Goal: Task Accomplishment & Management: Complete application form

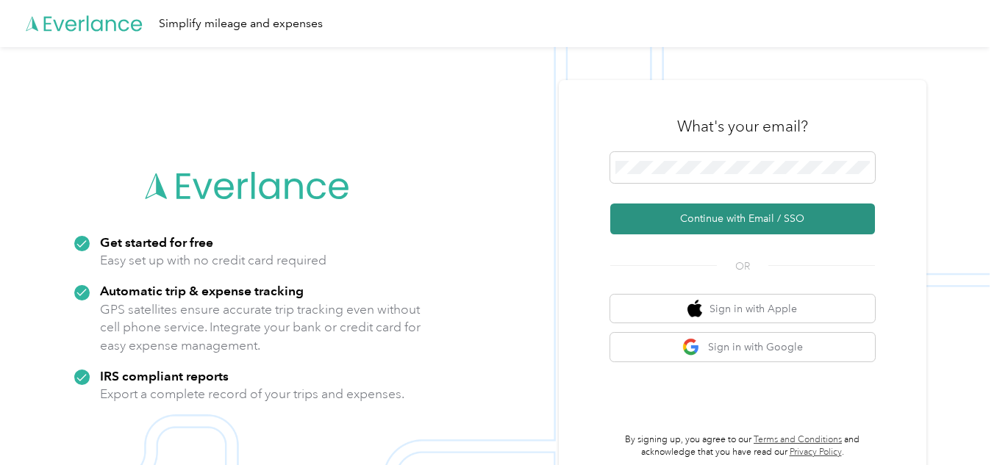
click at [674, 228] on button "Continue with Email / SSO" at bounding box center [742, 219] width 265 height 31
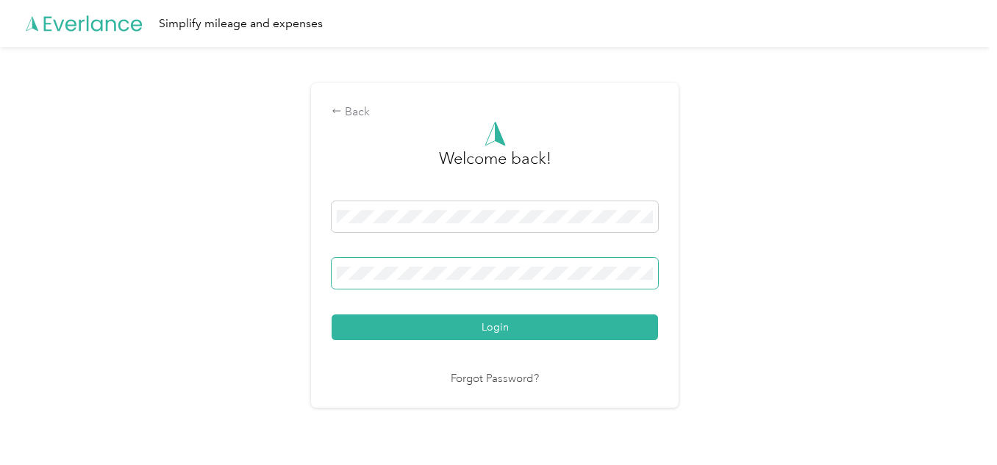
click at [332, 315] on button "Login" at bounding box center [495, 328] width 326 height 26
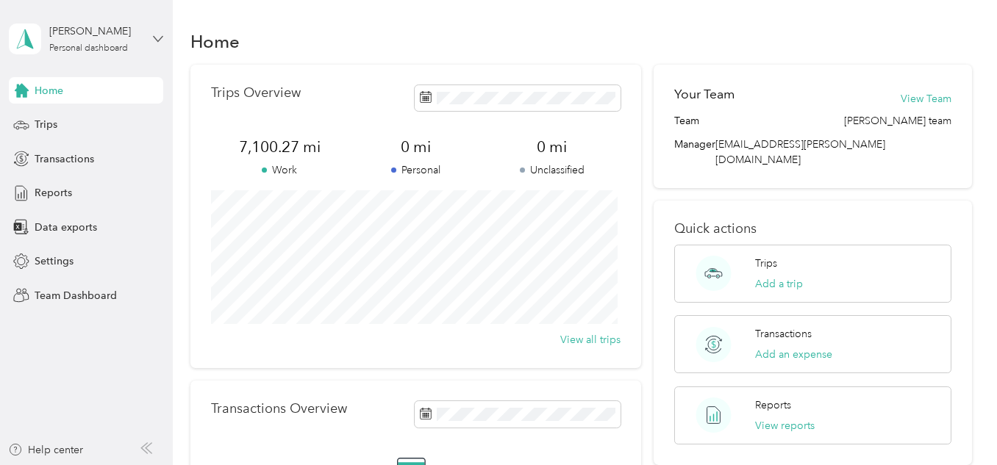
click at [153, 39] on icon at bounding box center [158, 39] width 10 height 10
click at [119, 120] on div "Team dashboard" at bounding box center [206, 121] width 372 height 26
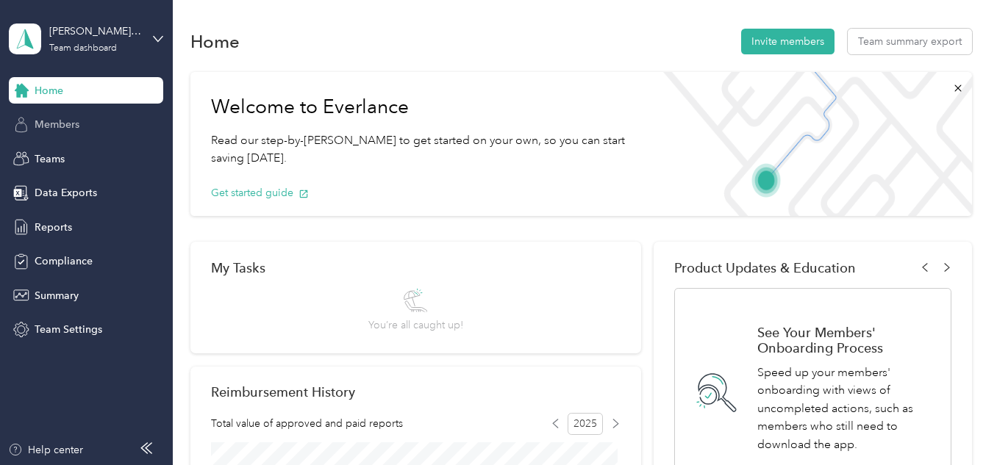
click at [104, 122] on div "Members" at bounding box center [86, 125] width 154 height 26
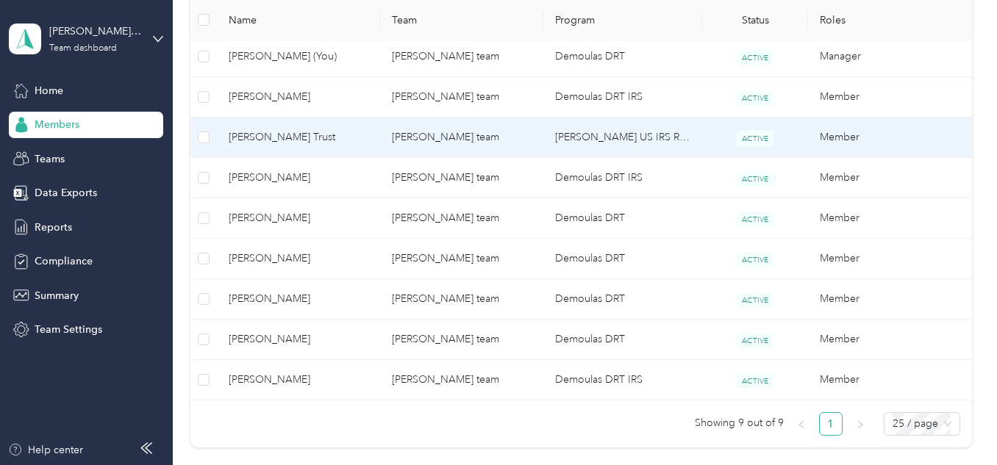
scroll to position [396, 0]
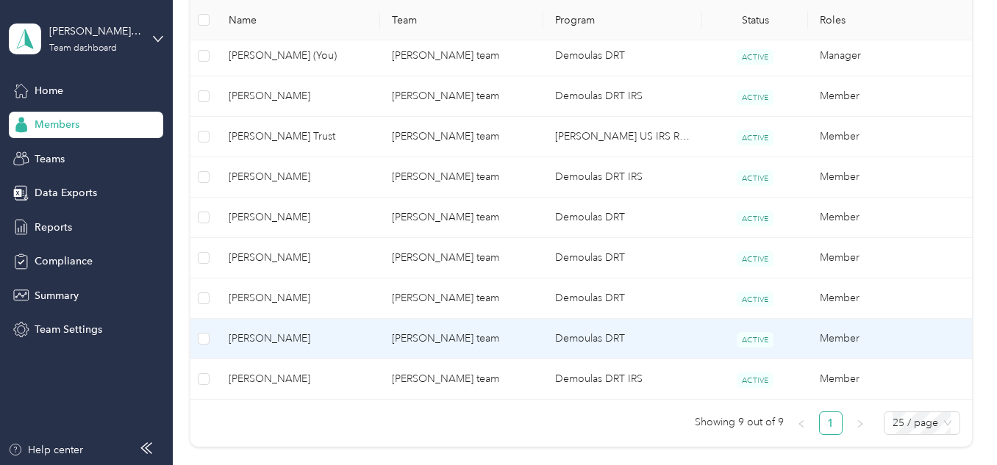
click at [647, 340] on td "Demoulas DRT" at bounding box center [622, 339] width 159 height 40
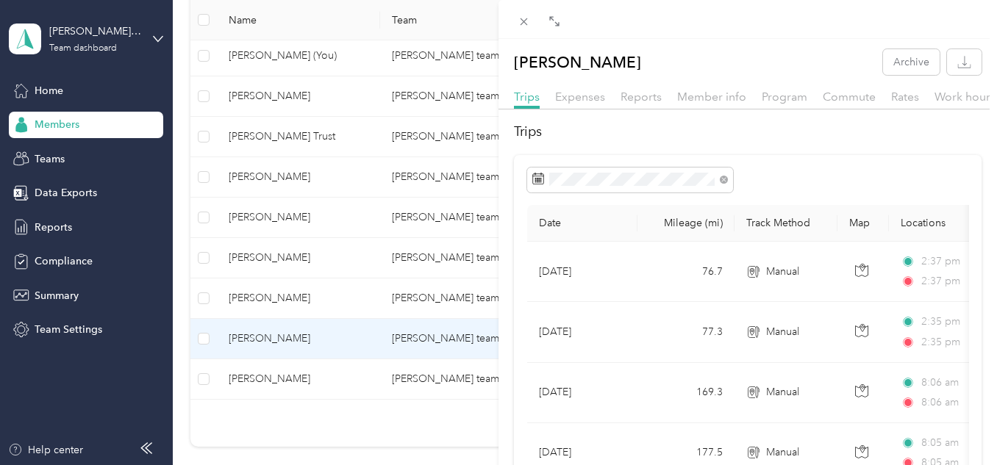
click at [345, 424] on div "Curtis Leach Archive Trips Expenses Reports Member info Program Commute Rates W…" at bounding box center [498, 232] width 997 height 465
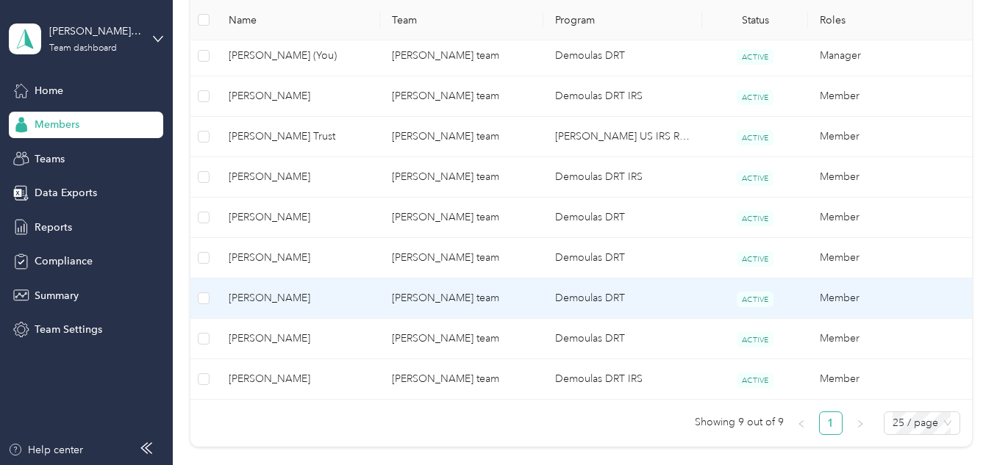
click at [352, 307] on td "Aimee Olmstead" at bounding box center [298, 299] width 163 height 40
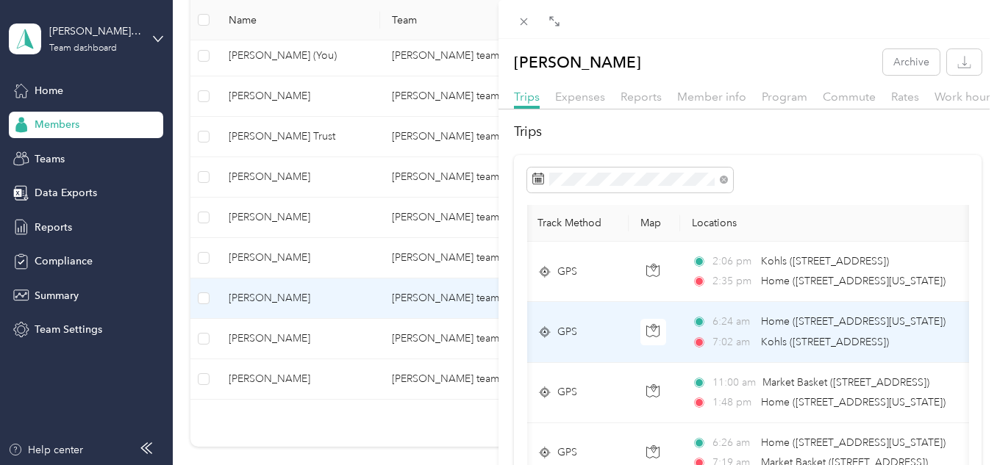
scroll to position [0, 210]
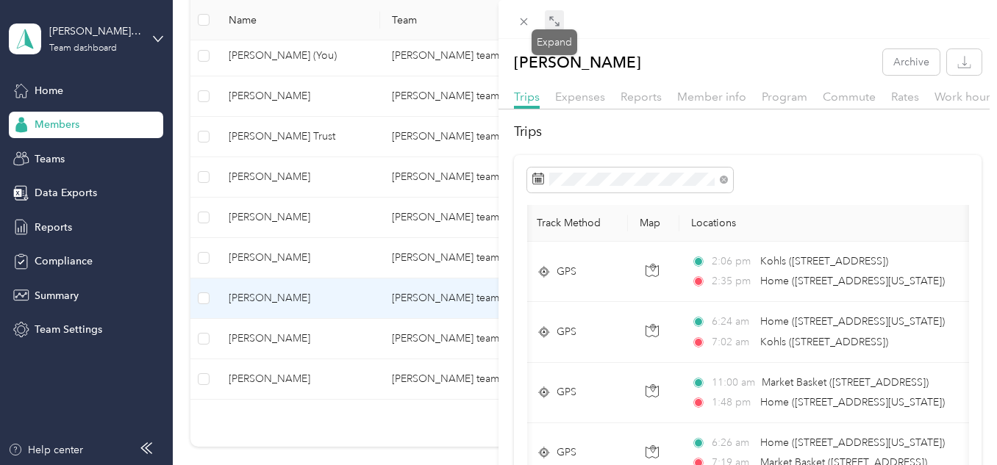
click at [554, 24] on icon at bounding box center [555, 21] width 12 height 12
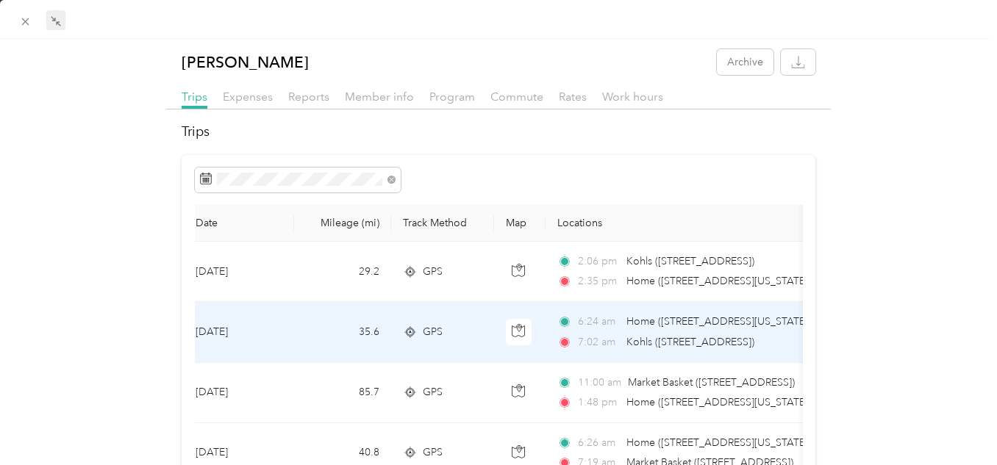
scroll to position [0, 0]
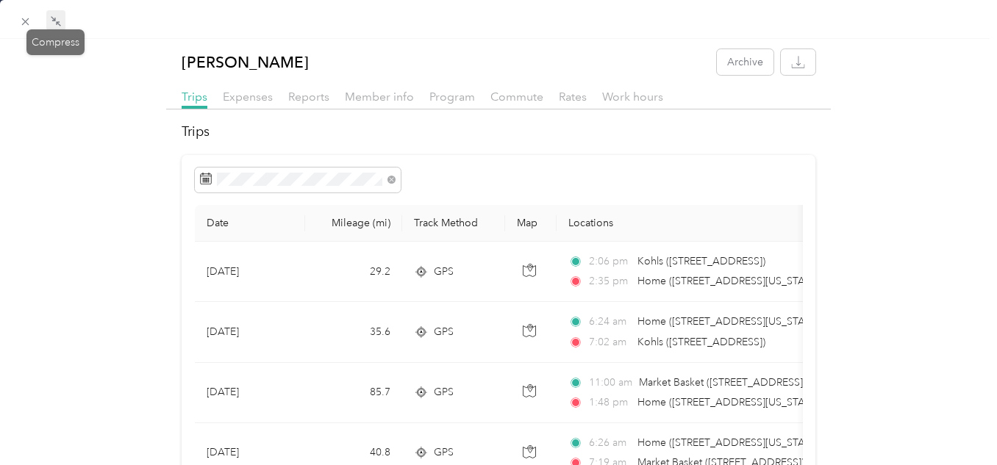
click at [59, 24] on icon at bounding box center [56, 21] width 12 height 12
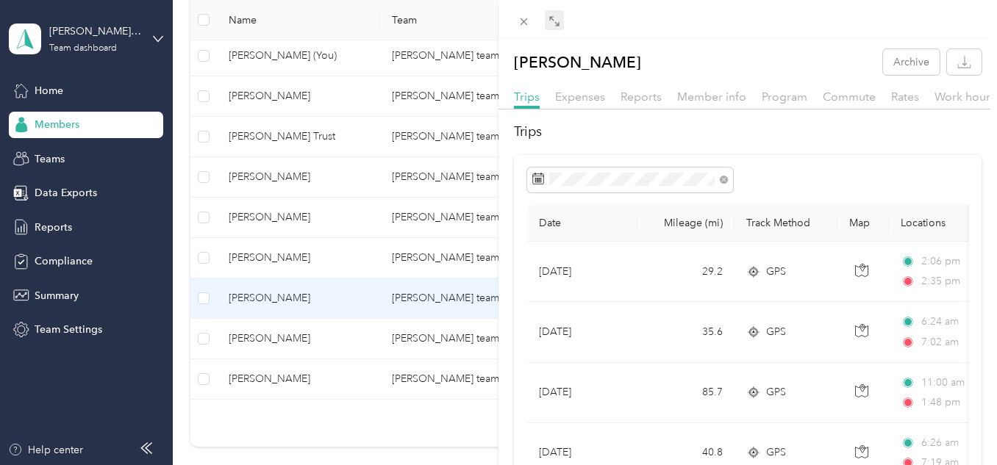
click at [151, 38] on div "Aimee Olmstead Archive Trips Expenses Reports Member info Program Commute Rates…" at bounding box center [498, 232] width 997 height 465
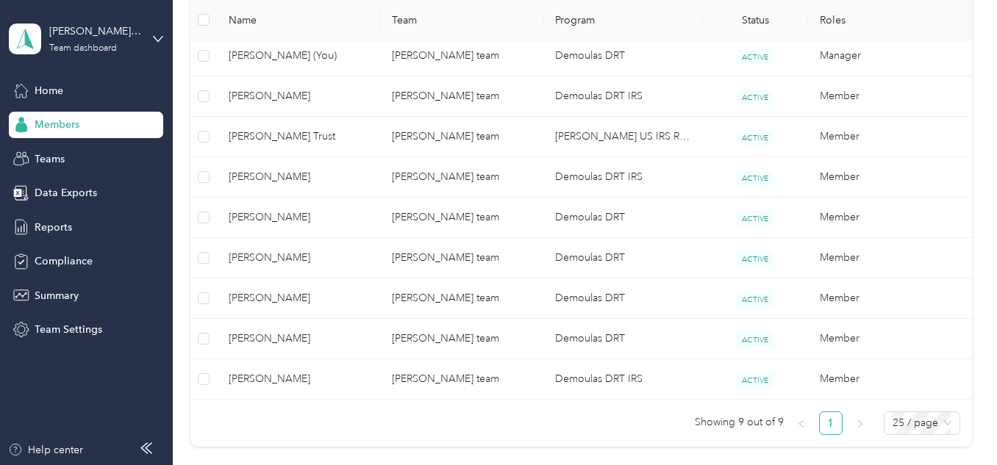
click at [151, 38] on div at bounding box center [498, 232] width 997 height 465
click at [162, 37] on icon at bounding box center [158, 38] width 9 height 5
click at [96, 155] on div "Personal dashboard" at bounding box center [68, 153] width 93 height 15
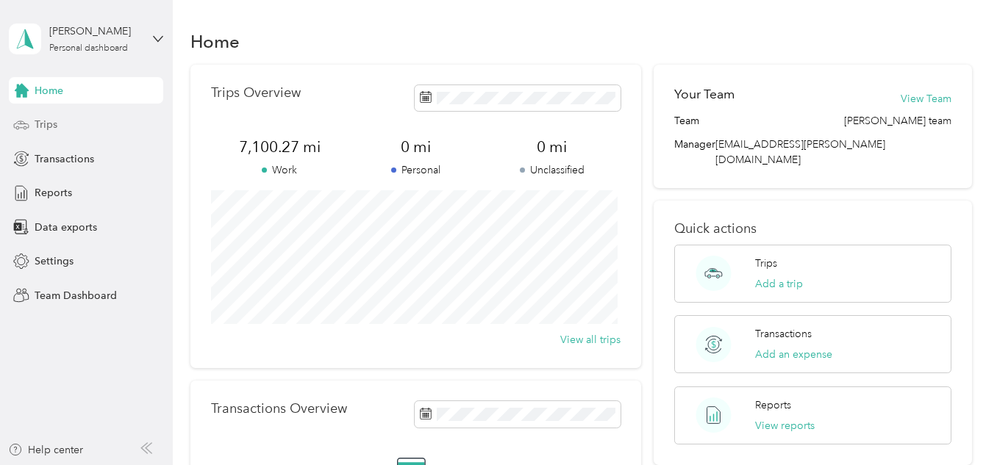
click at [54, 118] on span "Trips" at bounding box center [46, 124] width 23 height 15
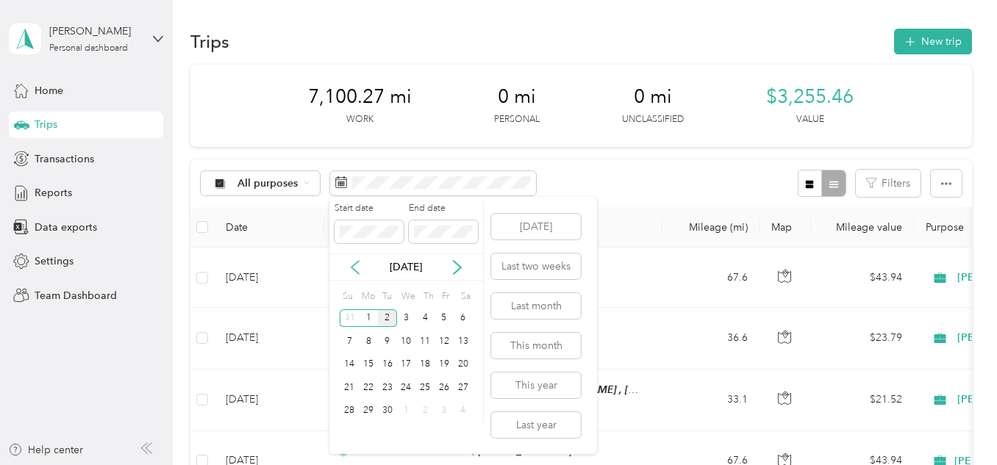
click at [355, 273] on icon at bounding box center [355, 267] width 15 height 15
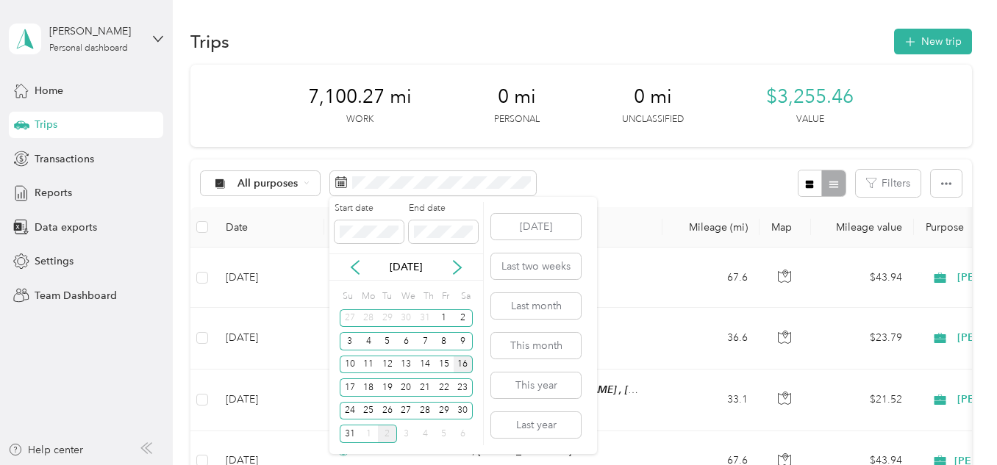
click at [462, 366] on div "16" at bounding box center [463, 365] width 19 height 18
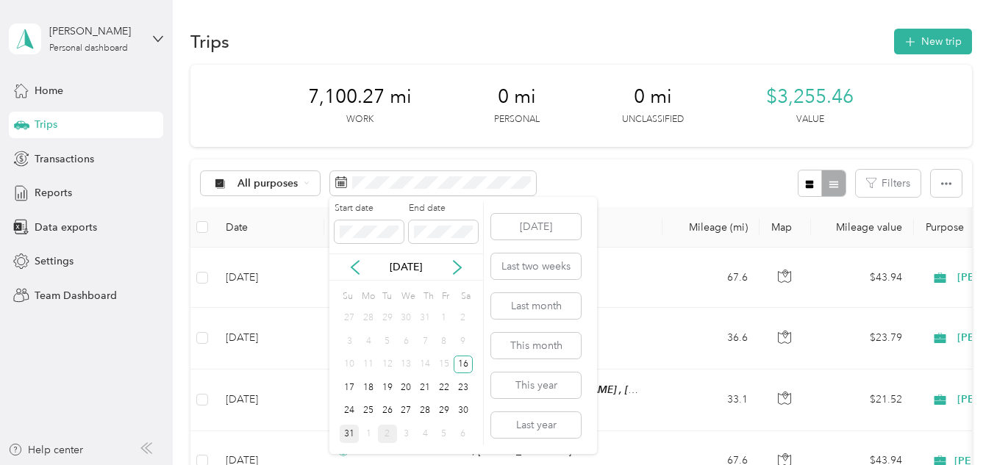
click at [346, 435] on div "31" at bounding box center [349, 434] width 19 height 18
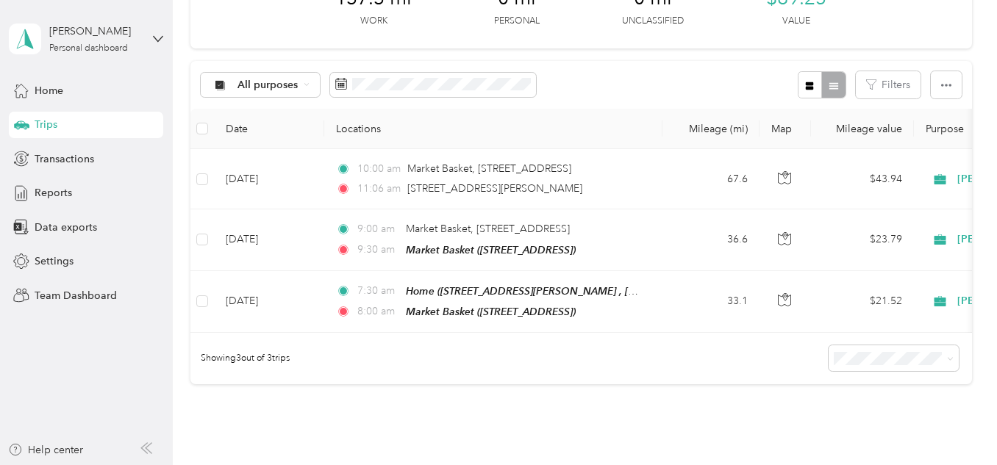
scroll to position [98, 0]
click at [57, 196] on span "Reports" at bounding box center [53, 192] width 37 height 15
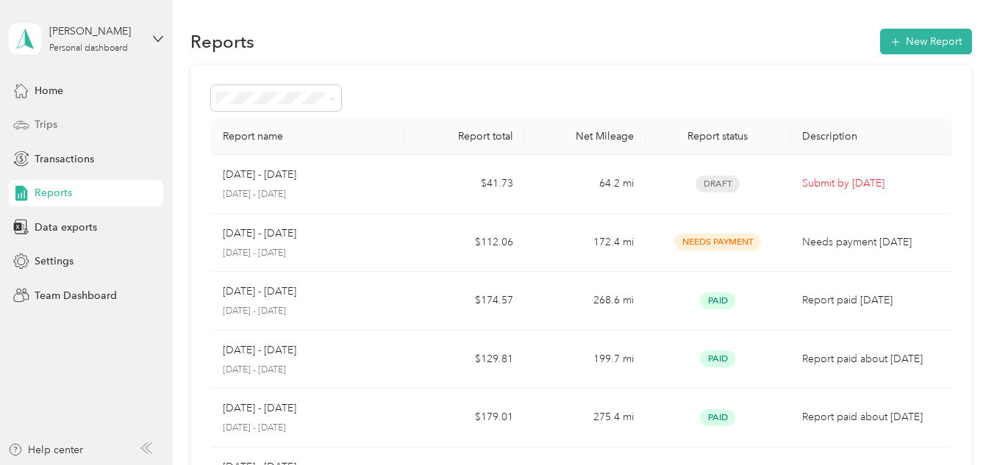
click at [65, 126] on div "Trips" at bounding box center [86, 125] width 154 height 26
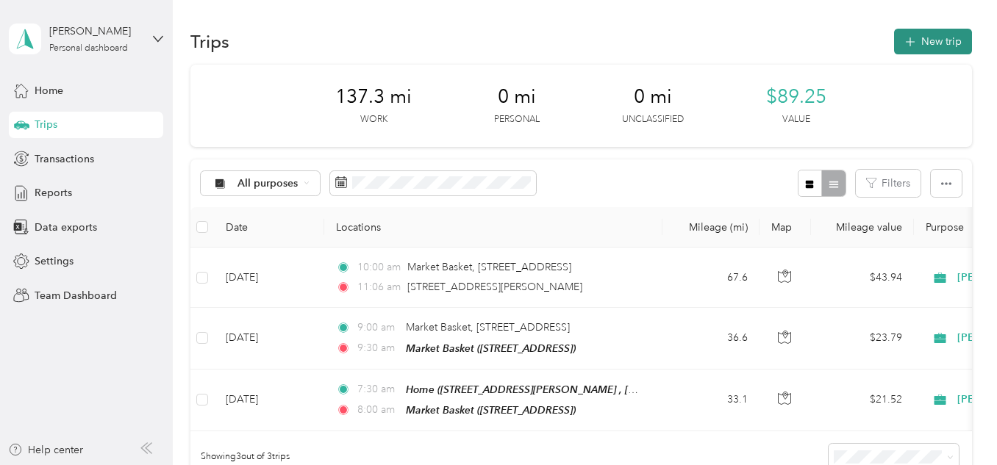
click at [932, 43] on button "New trip" at bounding box center [933, 42] width 78 height 26
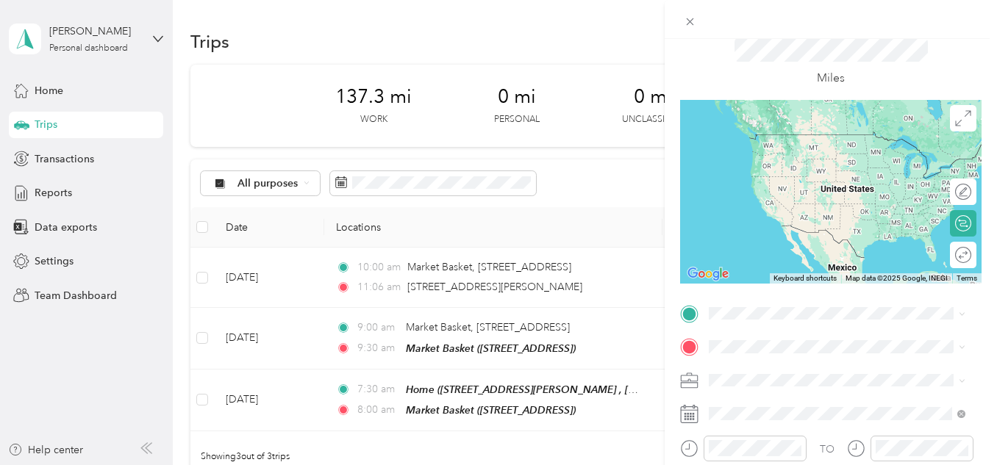
scroll to position [51, 0]
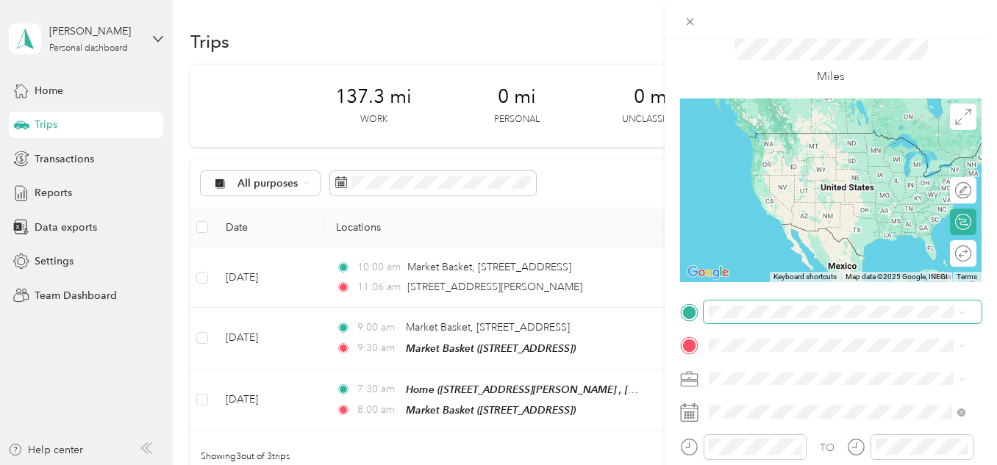
click at [749, 319] on span at bounding box center [843, 313] width 278 height 24
click at [866, 165] on span "95 Upper Troy Rd, Fitzwilliam, NH, United States , 03447, Fitzwilliam, NH, Unit…" at bounding box center [847, 170] width 221 height 43
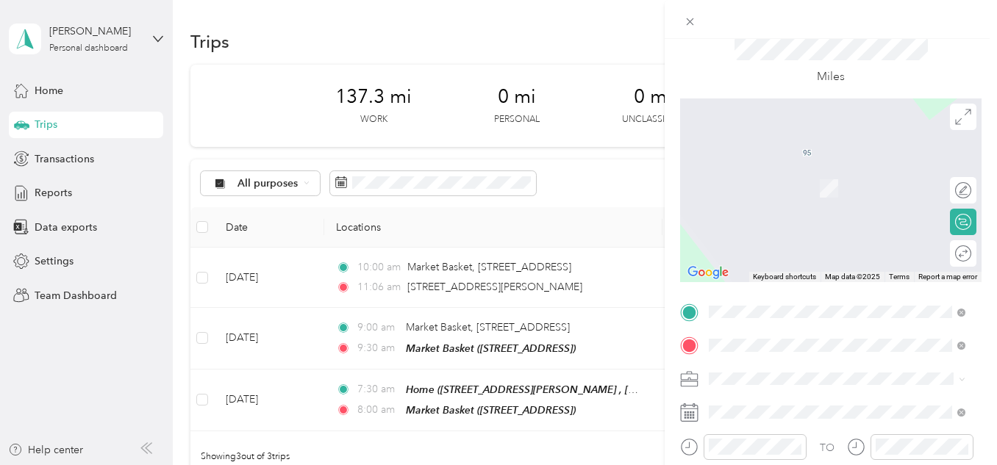
click at [831, 198] on div "TEAM Market Basket 350 Winthrop Ave, 018454289, North Andover, MA, USA" at bounding box center [797, 183] width 121 height 36
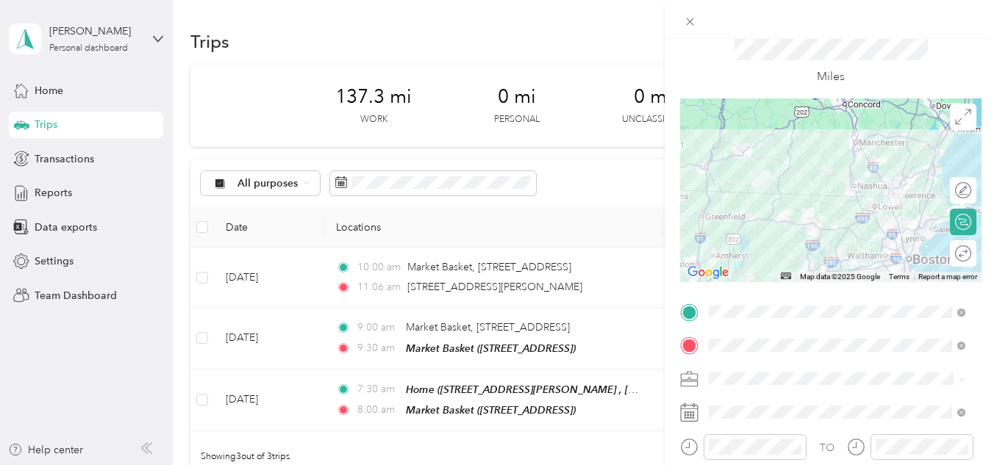
click at [819, 203] on div at bounding box center [830, 191] width 301 height 184
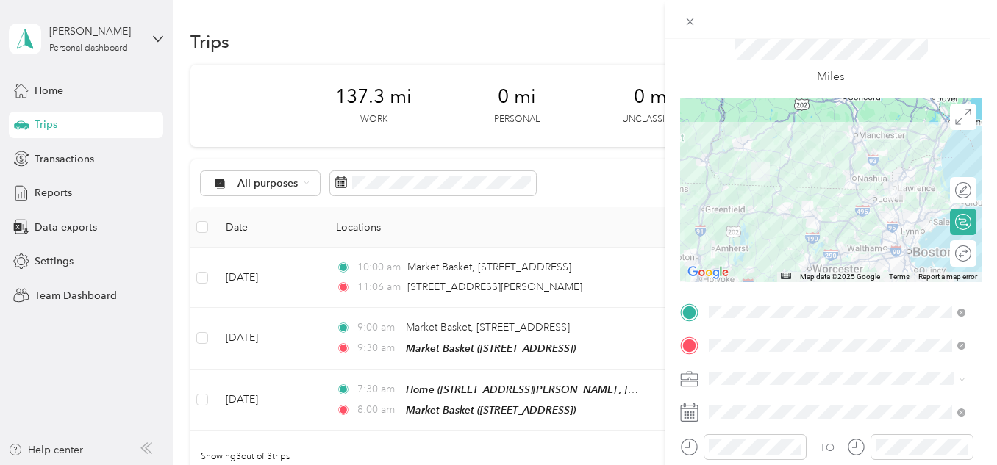
click at [819, 223] on div at bounding box center [830, 191] width 301 height 184
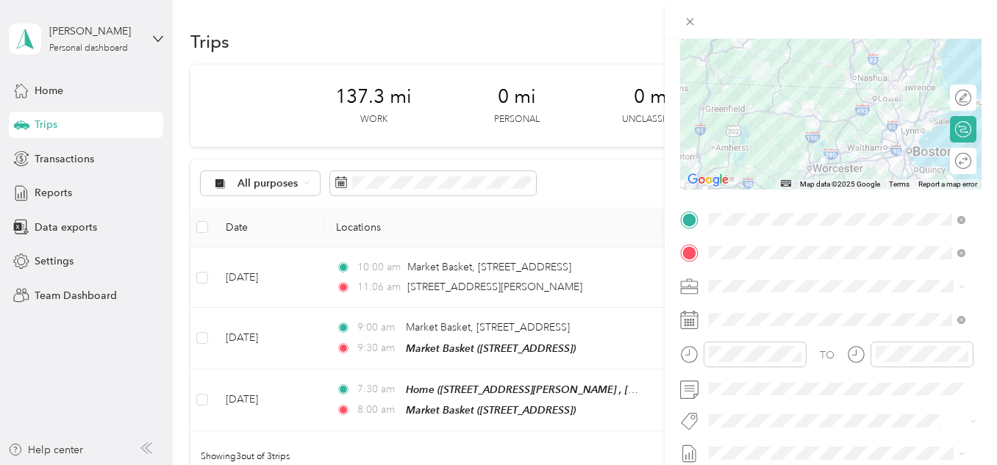
scroll to position [145, 0]
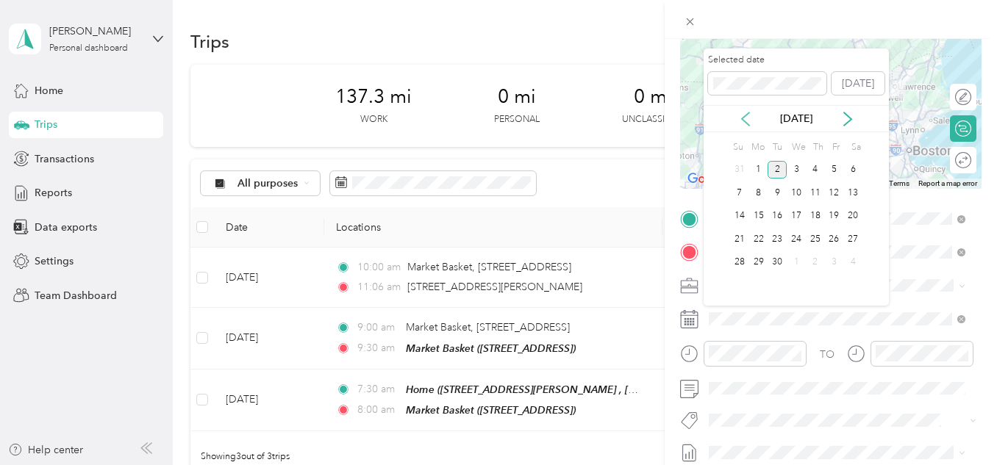
click at [744, 122] on icon at bounding box center [745, 119] width 15 height 15
click at [832, 239] on div "22" at bounding box center [834, 239] width 19 height 18
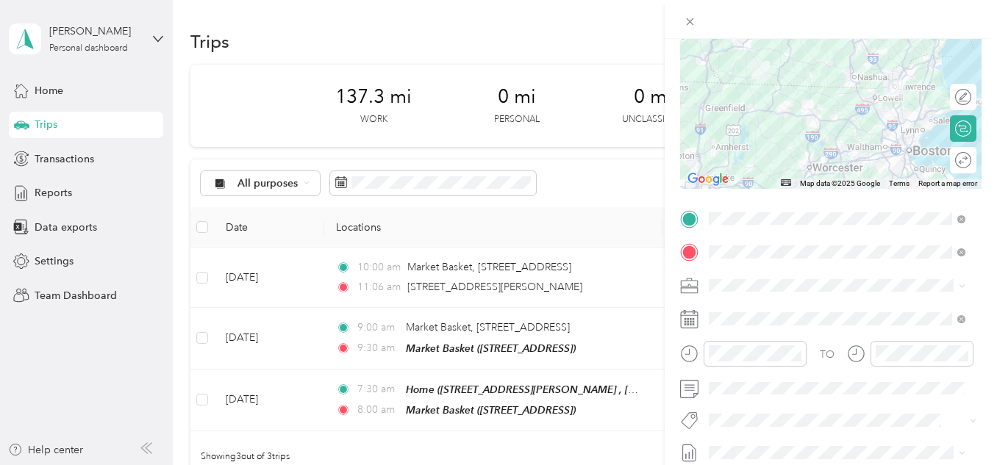
click at [849, 91] on div at bounding box center [830, 97] width 301 height 184
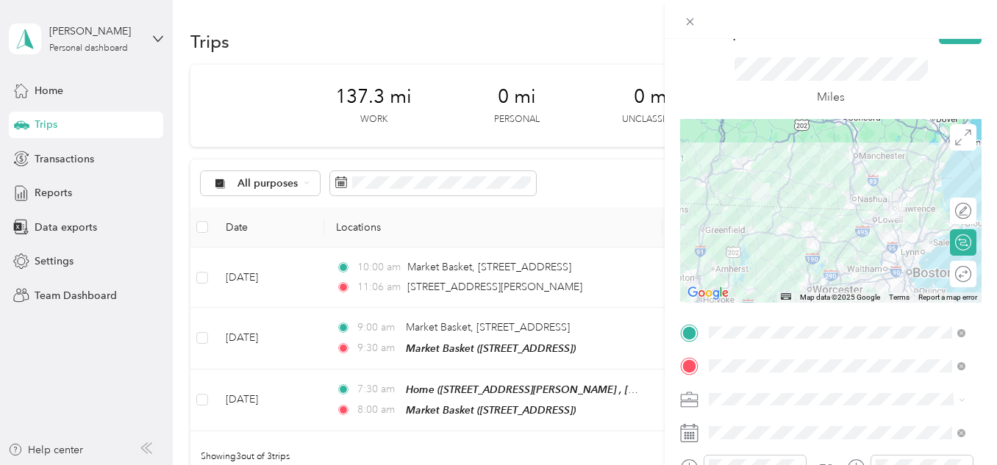
scroll to position [30, 0]
click at [829, 246] on div at bounding box center [830, 212] width 301 height 184
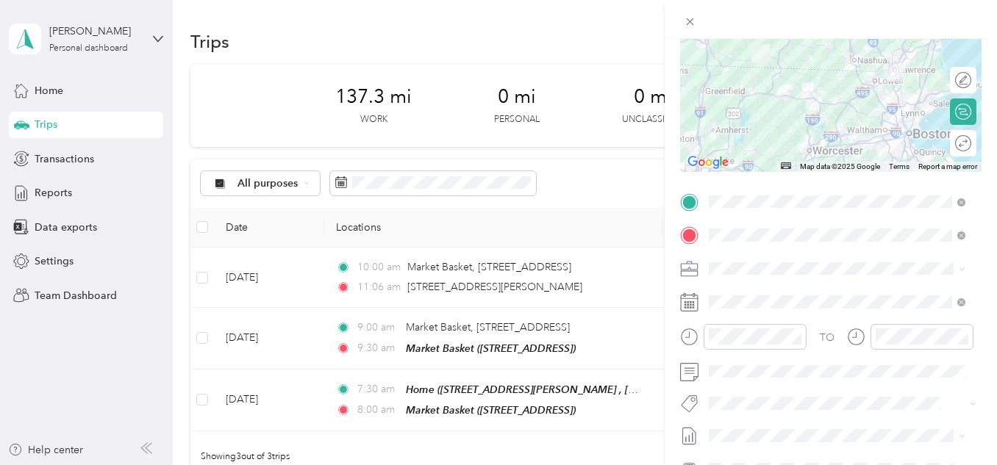
scroll to position [163, 0]
click at [798, 335] on icon "close-circle" at bounding box center [796, 335] width 10 height 10
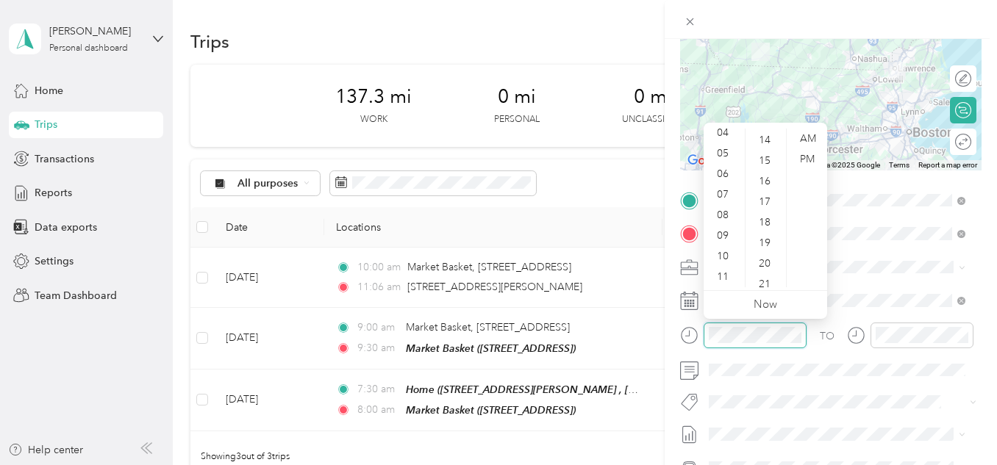
scroll to position [288, 0]
click at [722, 191] on div "07" at bounding box center [724, 195] width 35 height 21
click at [803, 136] on div "AM" at bounding box center [807, 139] width 35 height 21
click at [765, 139] on div "00" at bounding box center [766, 139] width 35 height 21
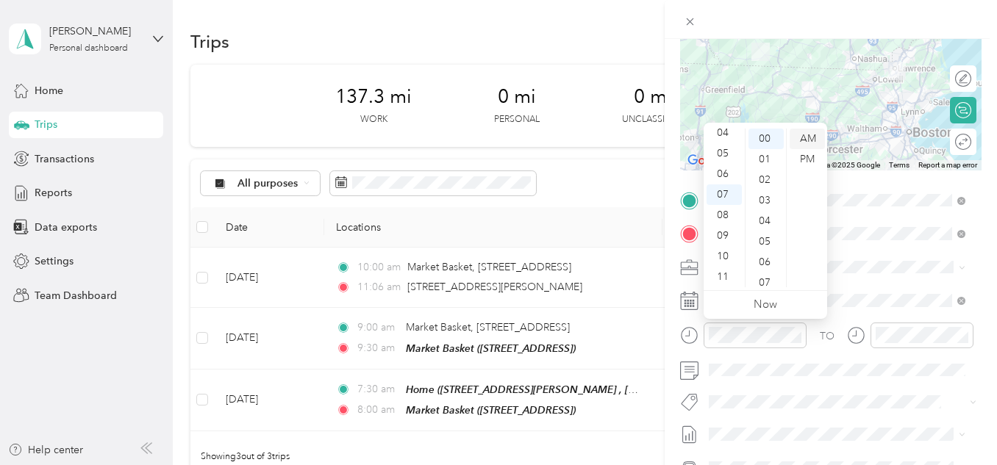
click at [808, 136] on div "AM" at bounding box center [807, 139] width 35 height 21
click at [913, 319] on div "TO Add photo" at bounding box center [830, 366] width 301 height 355
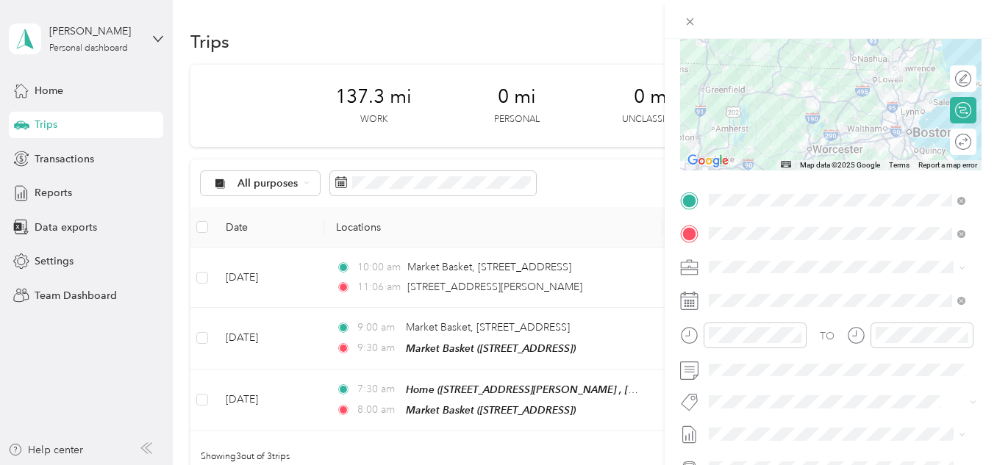
click at [798, 336] on icon "close-circle" at bounding box center [796, 335] width 10 height 10
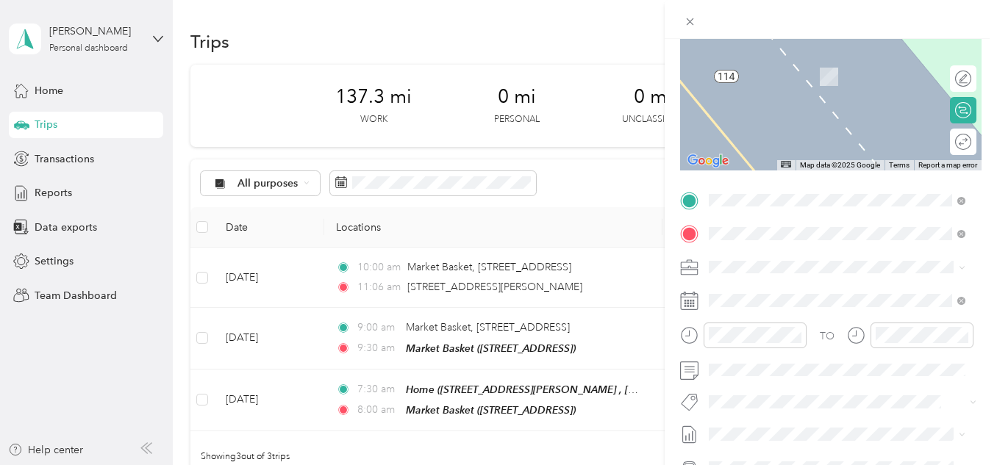
click at [830, 281] on span "11 W Swanzey Rd, 034463409, Swanzey, NH, USA" at bounding box center [783, 280] width 93 height 12
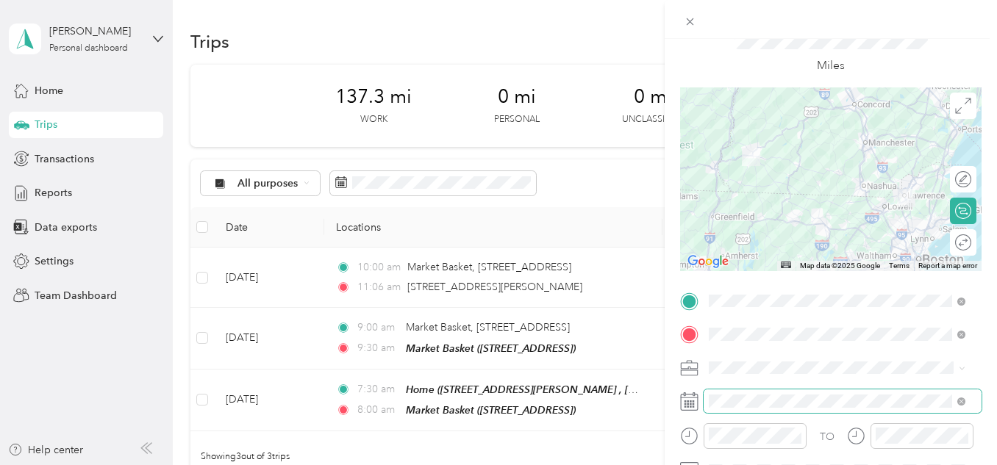
scroll to position [57, 0]
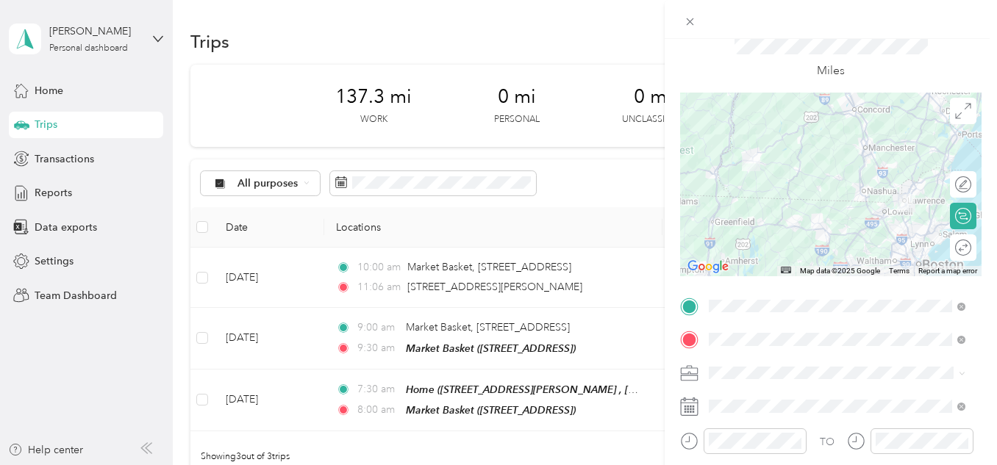
click at [858, 124] on div at bounding box center [830, 185] width 301 height 184
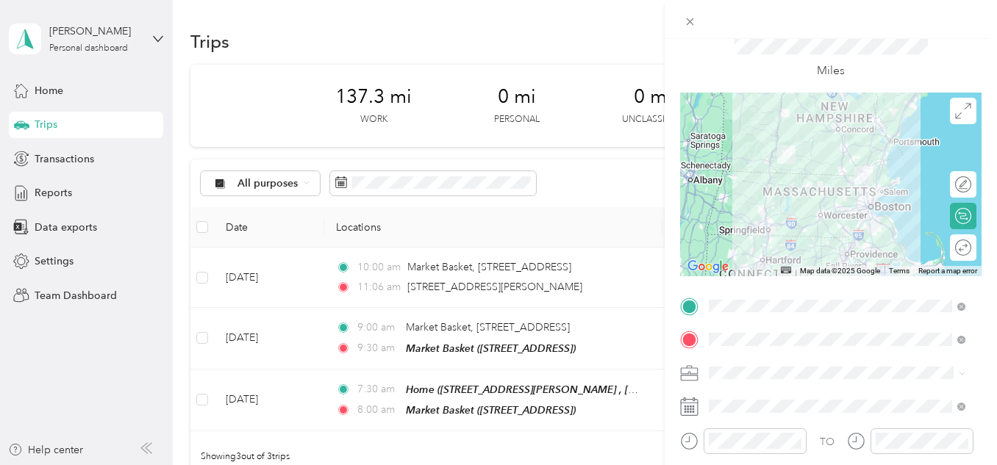
click at [826, 131] on div at bounding box center [830, 185] width 301 height 184
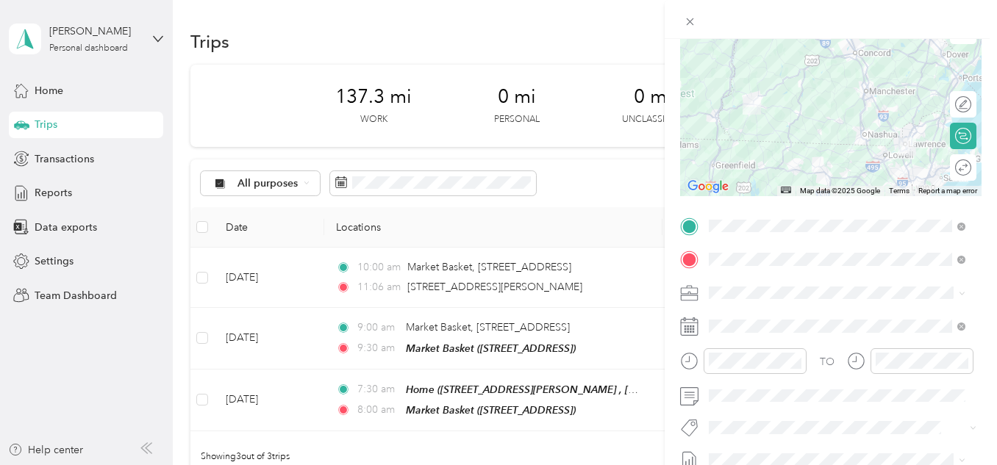
scroll to position [138, 0]
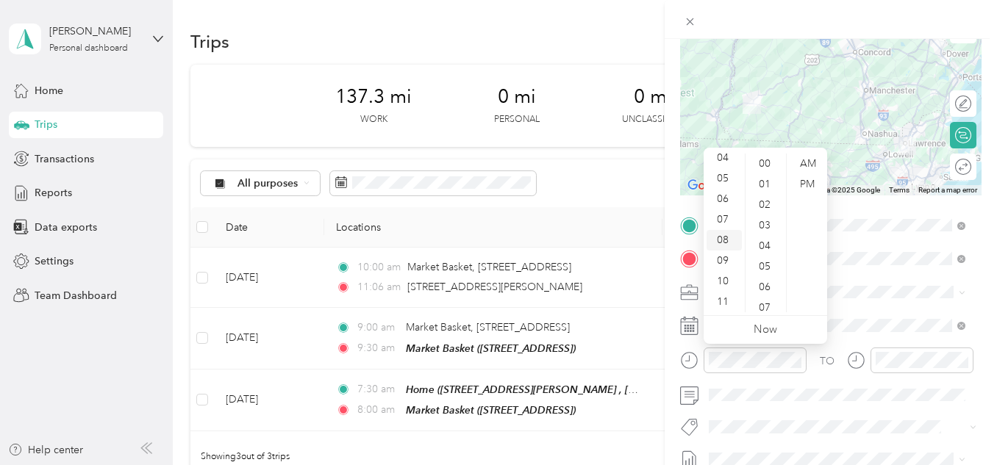
click at [727, 238] on div "08" at bounding box center [724, 240] width 35 height 21
click at [768, 265] on div "30" at bounding box center [766, 267] width 35 height 21
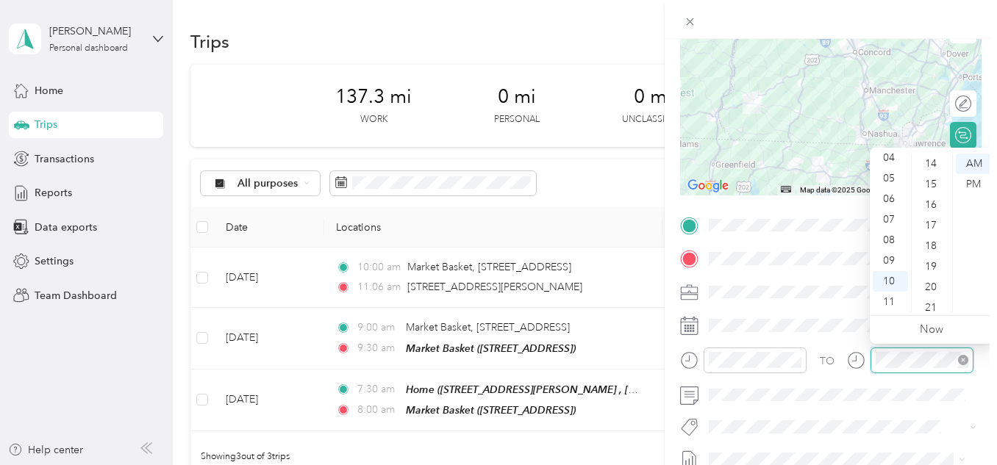
scroll to position [0, 0]
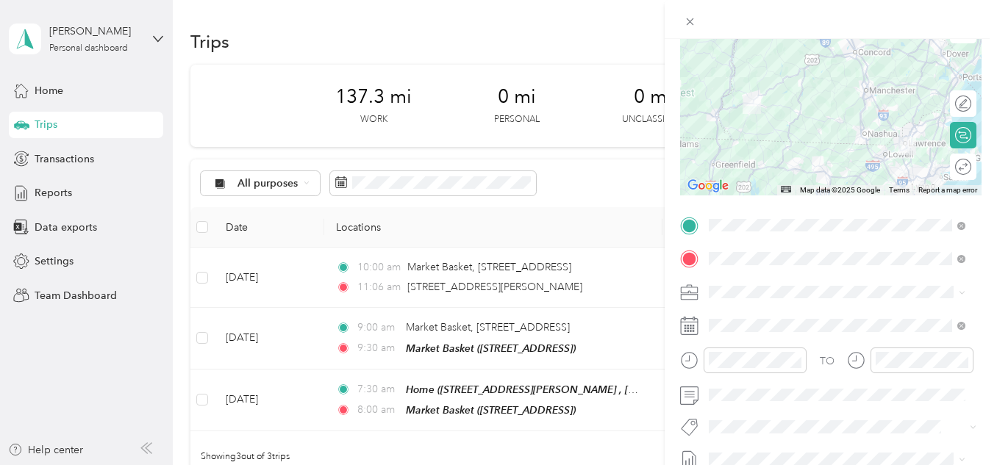
click at [674, 205] on form "New Trip Save This trip cannot be edited because it is either under review, app…" at bounding box center [831, 240] width 332 height 658
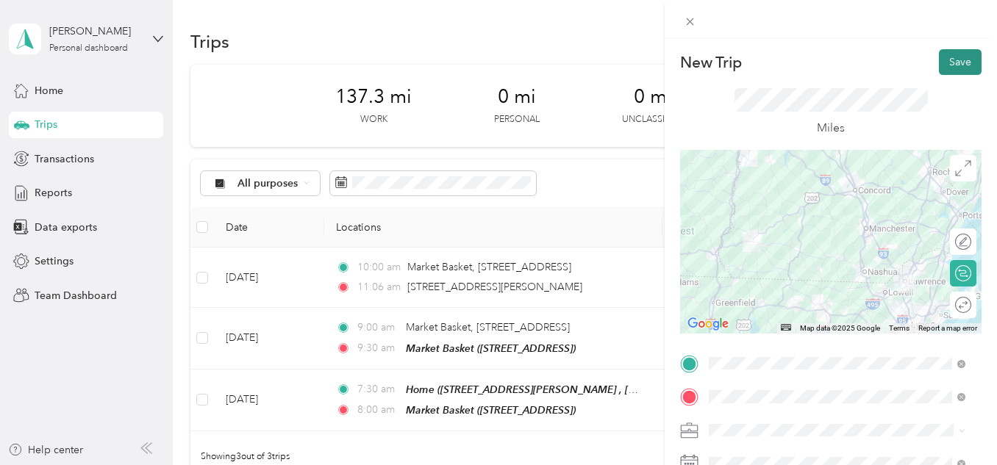
click at [953, 71] on button "Save" at bounding box center [960, 62] width 43 height 26
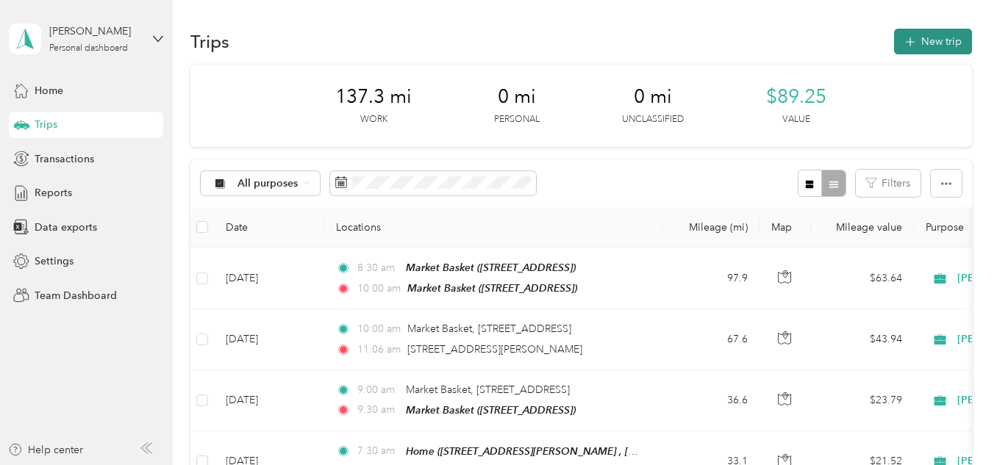
click at [911, 43] on icon "button" at bounding box center [909, 42] width 17 height 17
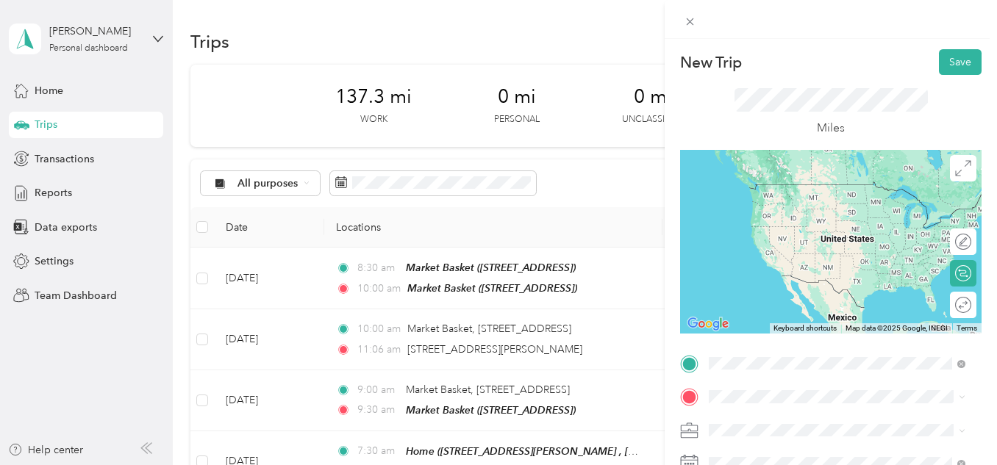
click at [804, 209] on span "350 Winthrop Ave, 018454289, North Andover, MA, USA" at bounding box center [783, 211] width 93 height 12
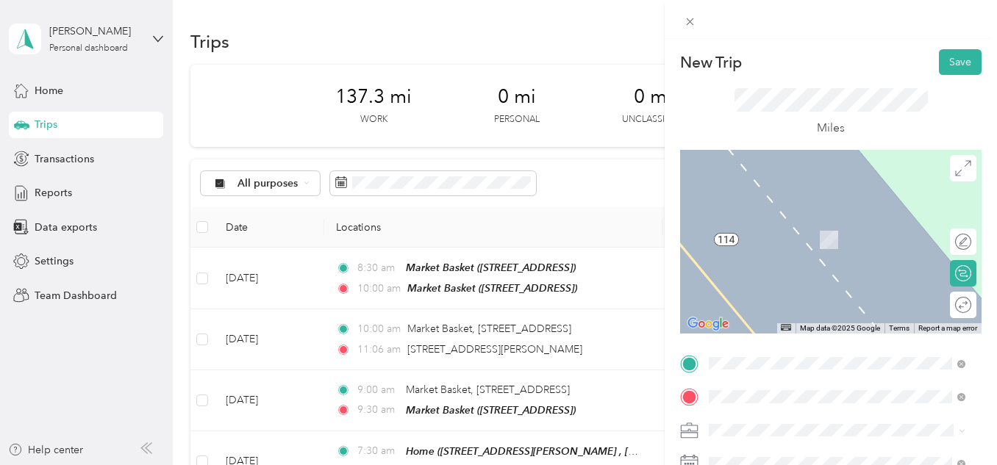
click at [816, 315] on div "Home 95 Upper Troy Rd, Fitzwilliam, NH, United States , 03447, Fitzwilliam, NH,…" at bounding box center [849, 299] width 224 height 62
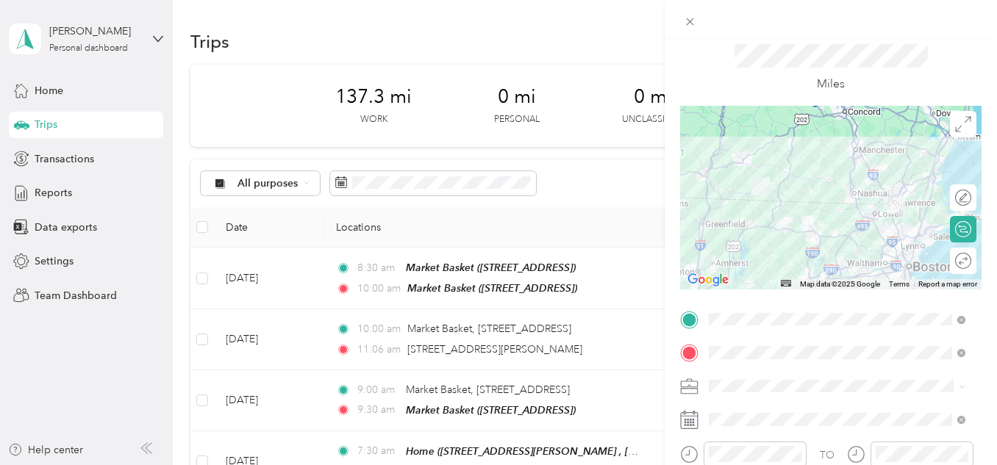
scroll to position [46, 0]
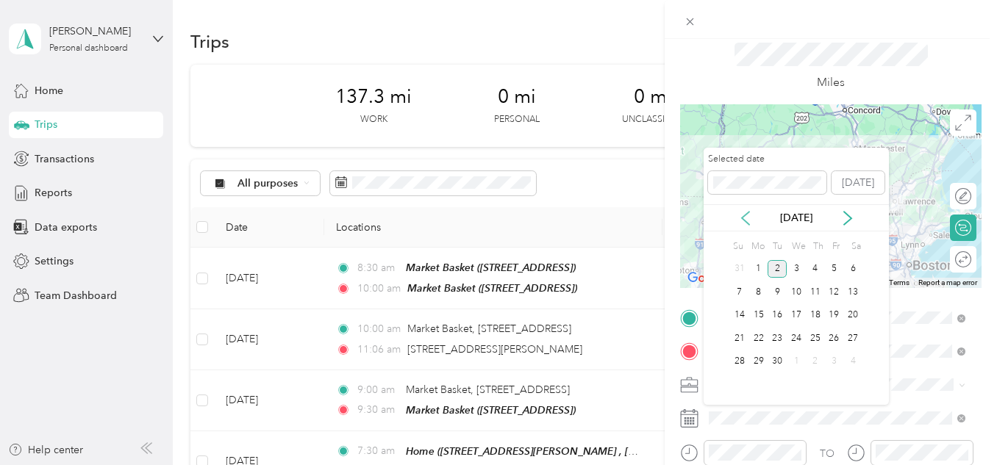
click at [747, 214] on icon at bounding box center [745, 218] width 7 height 13
click at [839, 337] on div "22" at bounding box center [834, 338] width 19 height 18
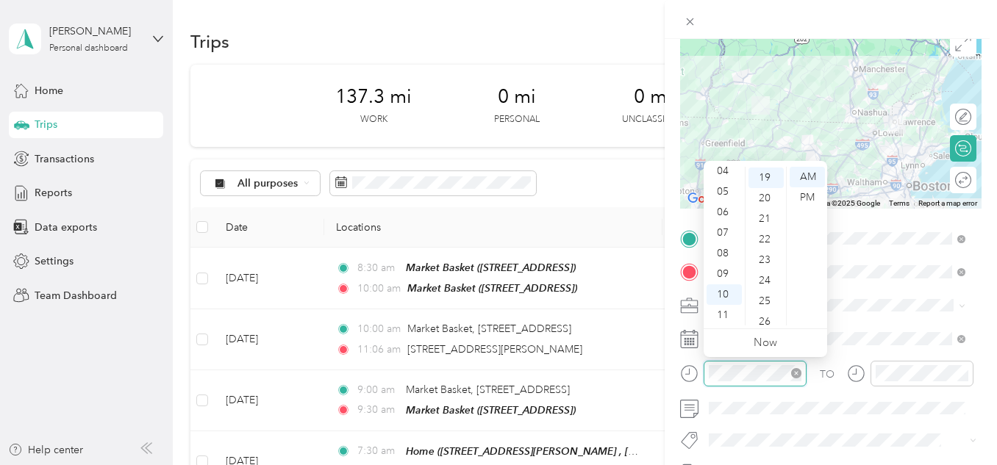
scroll to position [391, 0]
click at [727, 193] on div "03" at bounding box center [724, 192] width 35 height 21
click at [767, 176] on div "00" at bounding box center [766, 177] width 35 height 21
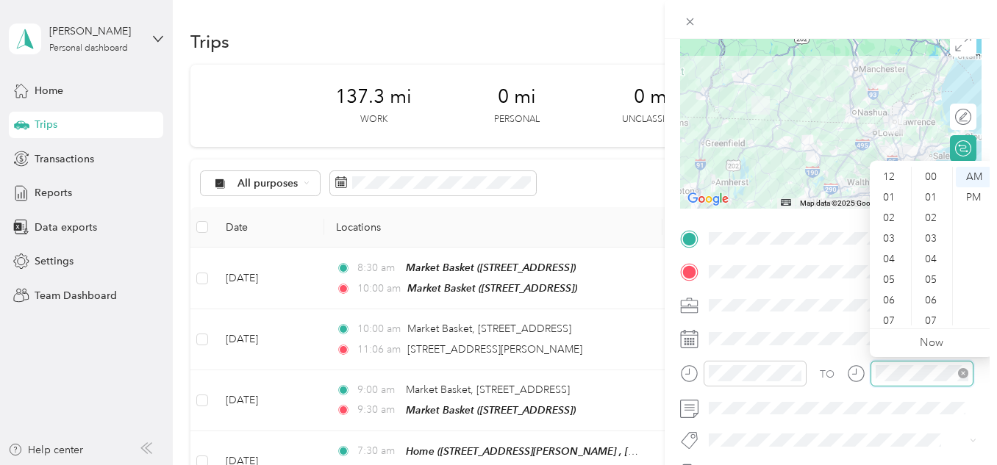
scroll to position [88, 0]
click at [893, 173] on div "04" at bounding box center [890, 171] width 35 height 21
click at [892, 195] on div "05" at bounding box center [890, 197] width 35 height 21
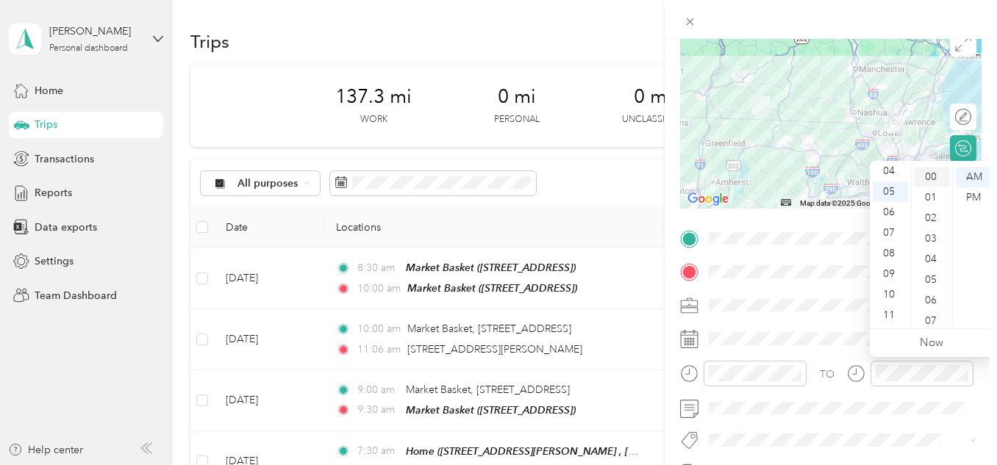
click at [931, 171] on div "00" at bounding box center [932, 177] width 35 height 21
click at [974, 195] on div "PM" at bounding box center [973, 197] width 35 height 21
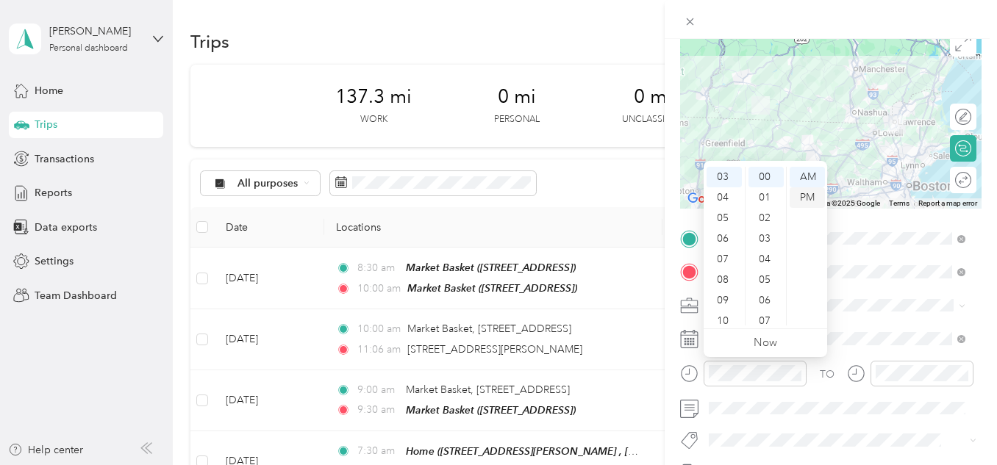
click at [804, 199] on div "PM" at bounding box center [807, 197] width 35 height 21
click at [629, 26] on div "New Trip Save This trip cannot be edited because it is either under review, app…" at bounding box center [498, 232] width 997 height 465
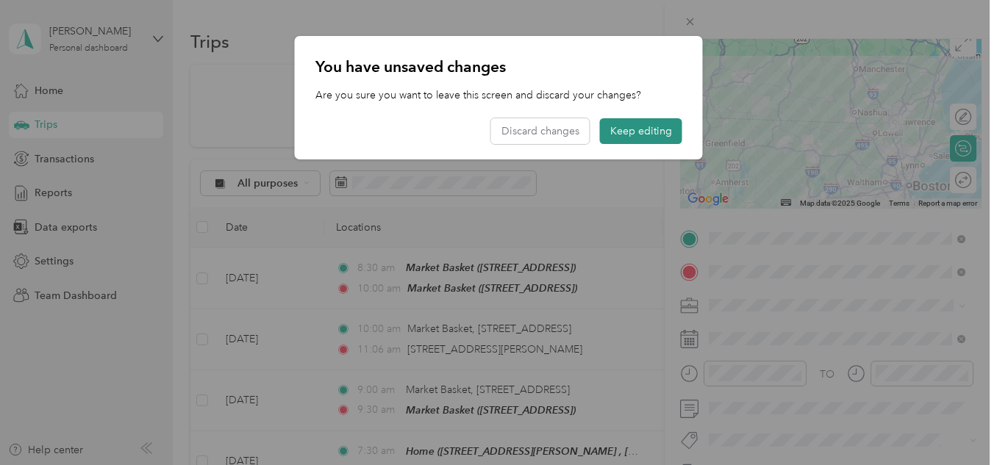
click at [632, 135] on button "Keep editing" at bounding box center [641, 131] width 82 height 26
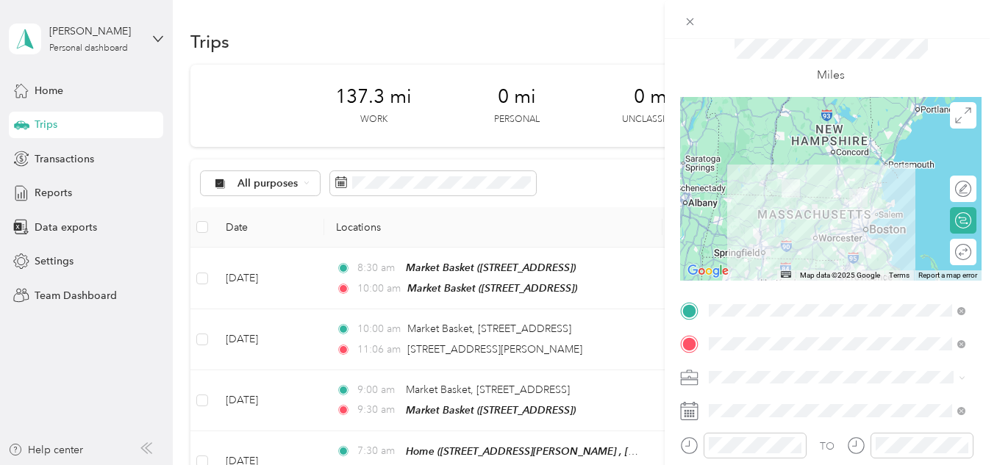
scroll to position [32, 0]
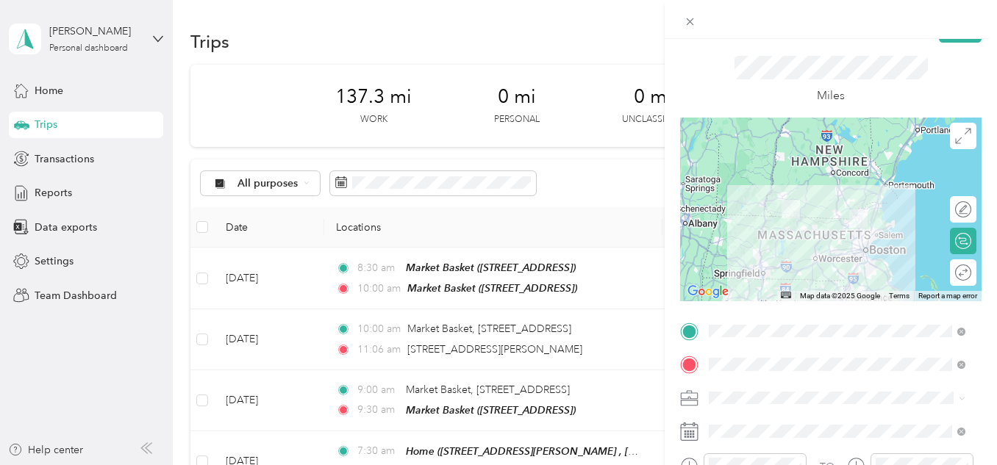
click at [816, 222] on div at bounding box center [830, 210] width 301 height 184
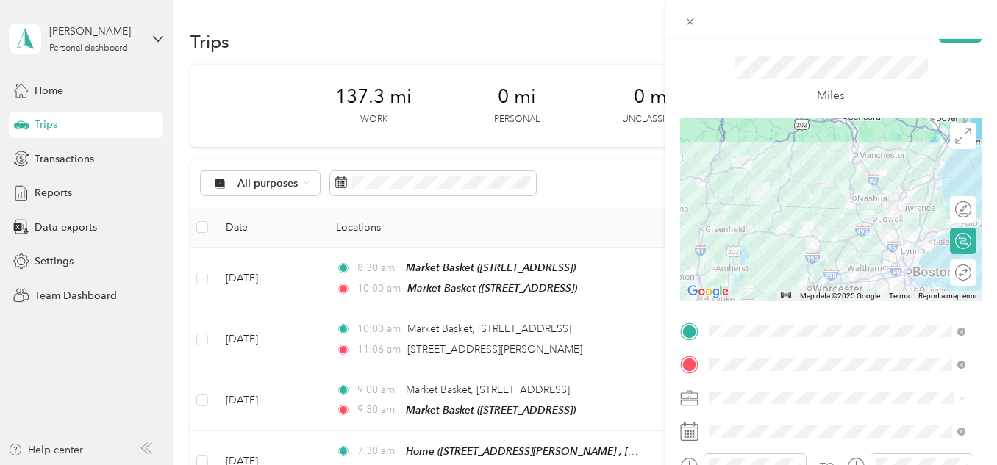
click at [839, 230] on div at bounding box center [830, 210] width 301 height 184
click at [820, 237] on div at bounding box center [830, 210] width 301 height 184
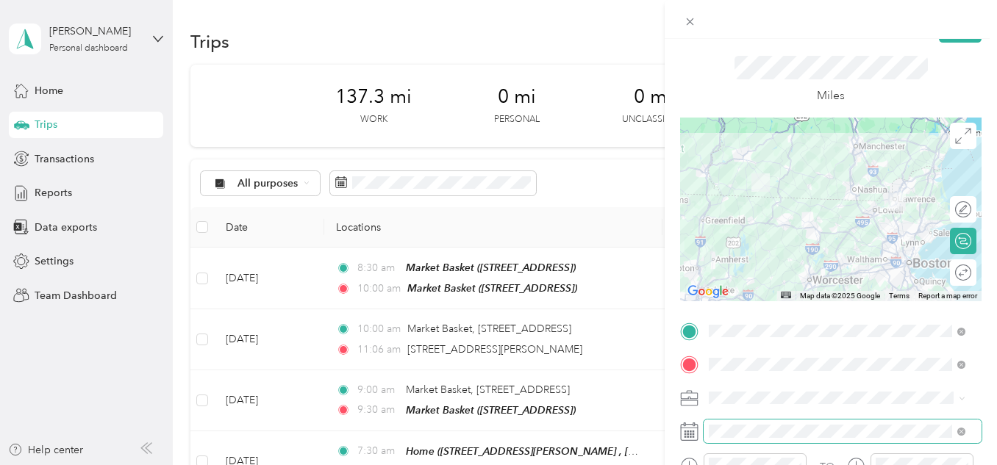
scroll to position [0, 0]
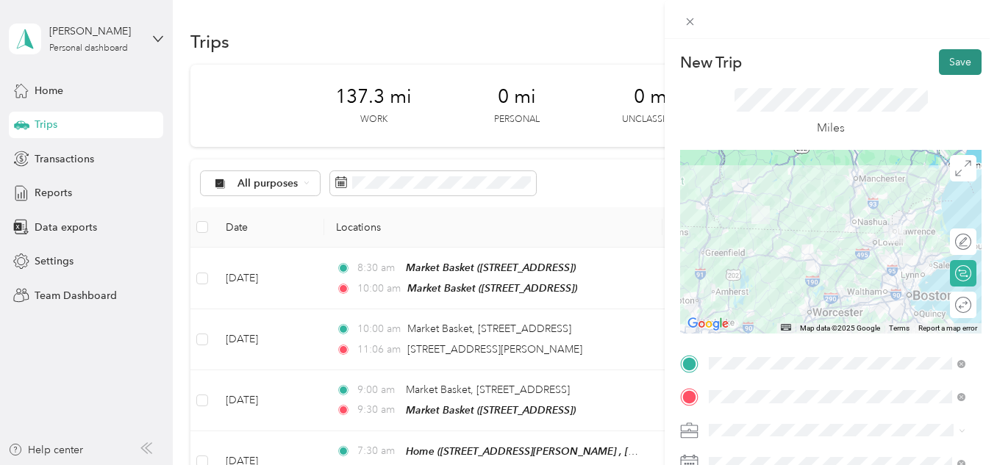
click at [946, 71] on button "Save" at bounding box center [960, 62] width 43 height 26
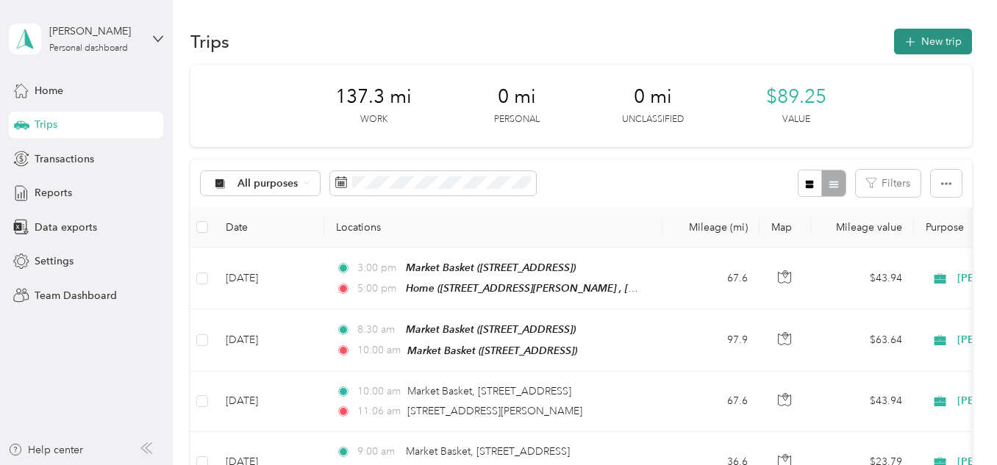
click at [918, 44] on button "New trip" at bounding box center [933, 42] width 78 height 26
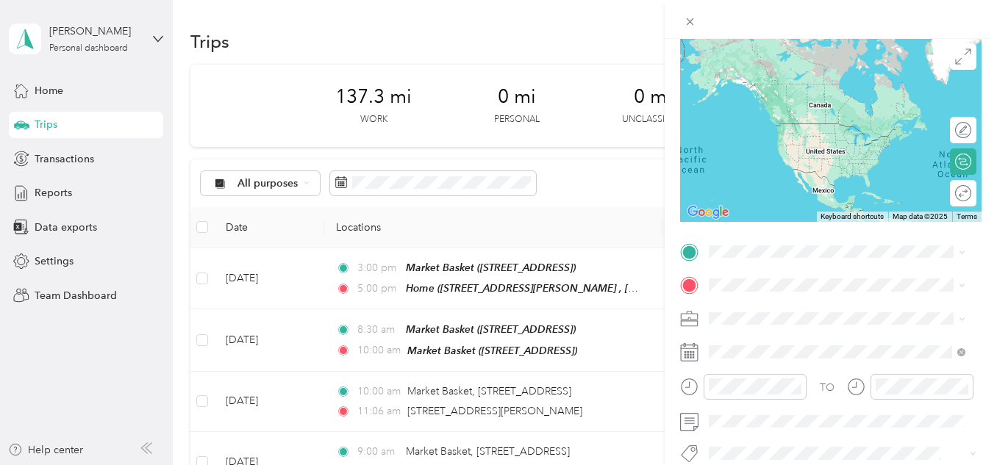
scroll to position [120, 0]
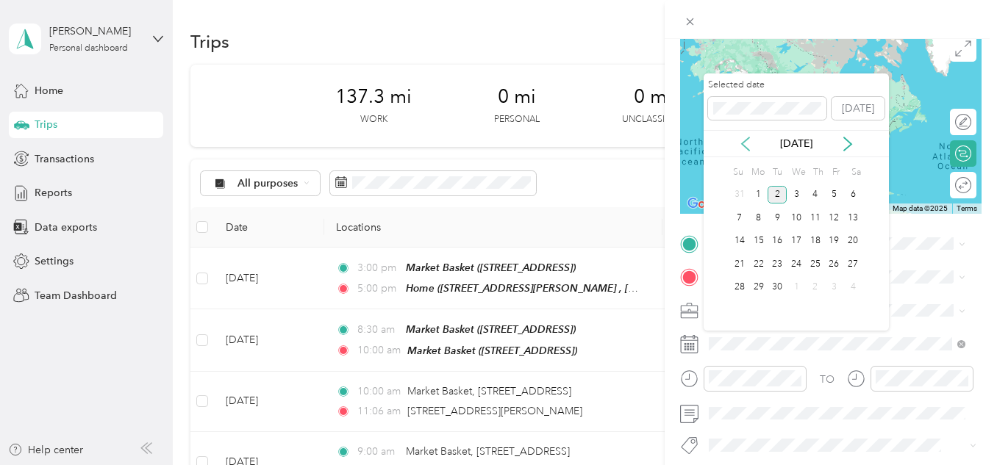
click at [744, 142] on icon at bounding box center [745, 143] width 7 height 13
click at [777, 288] on div "26" at bounding box center [777, 288] width 19 height 18
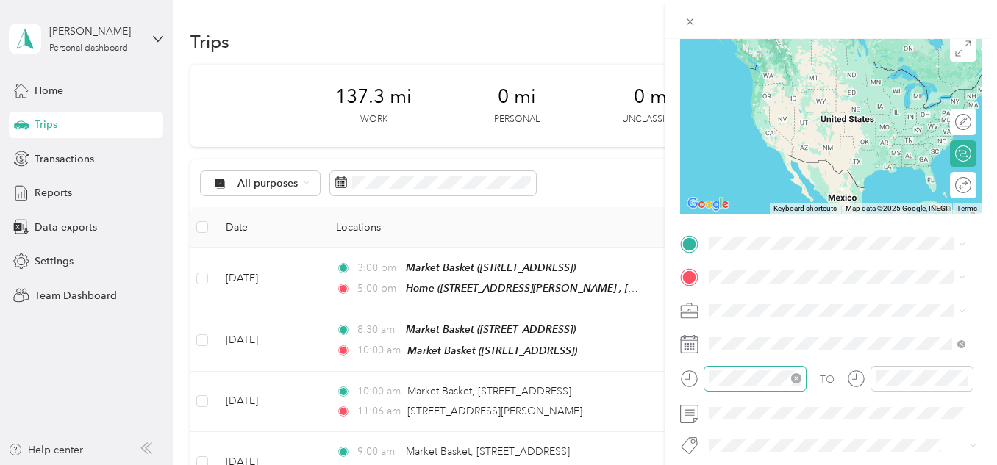
click at [799, 378] on icon "close-circle" at bounding box center [796, 379] width 10 height 10
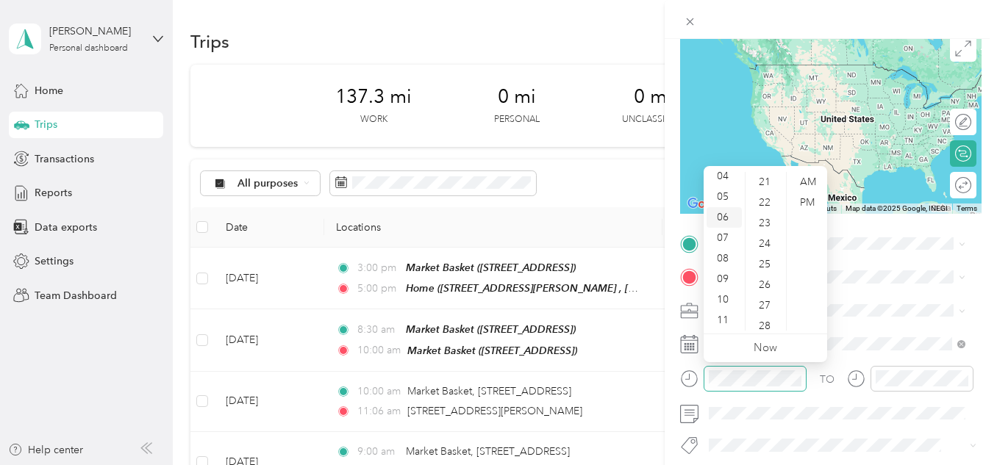
click at [720, 216] on div "06" at bounding box center [724, 217] width 35 height 21
click at [767, 182] on div "00" at bounding box center [766, 182] width 35 height 21
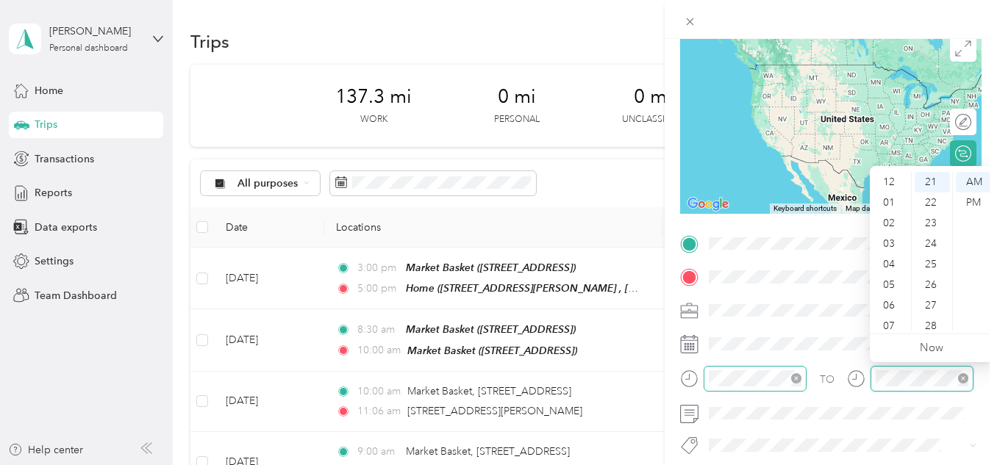
scroll to position [88, 0]
click at [887, 218] on div "06" at bounding box center [890, 217] width 35 height 21
click at [935, 312] on div "30" at bounding box center [932, 313] width 35 height 21
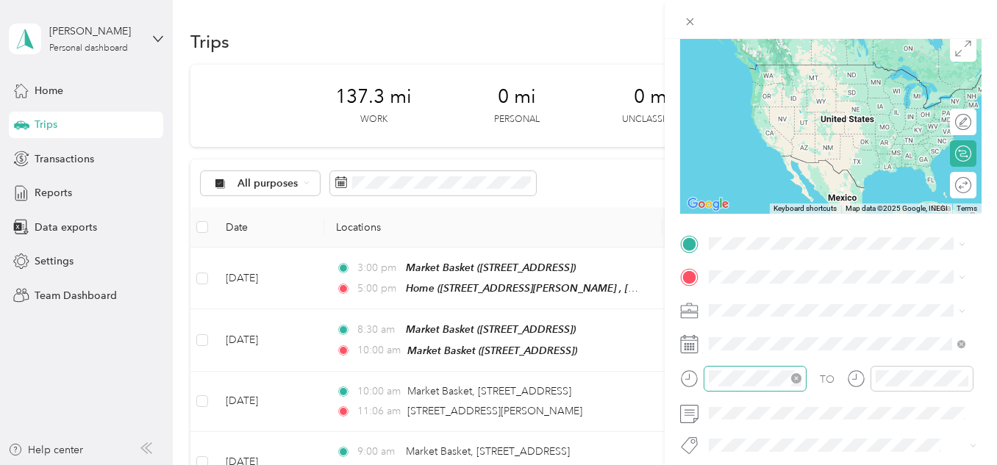
click at [667, 204] on form "New Trip Save This trip cannot be edited because it is either under review, app…" at bounding box center [831, 258] width 332 height 658
click at [796, 312] on span "95 Upper Troy Rd, Fitzwilliam, NH, United States , 03447, Fitzwilliam, NH, Unit…" at bounding box center [847, 333] width 221 height 43
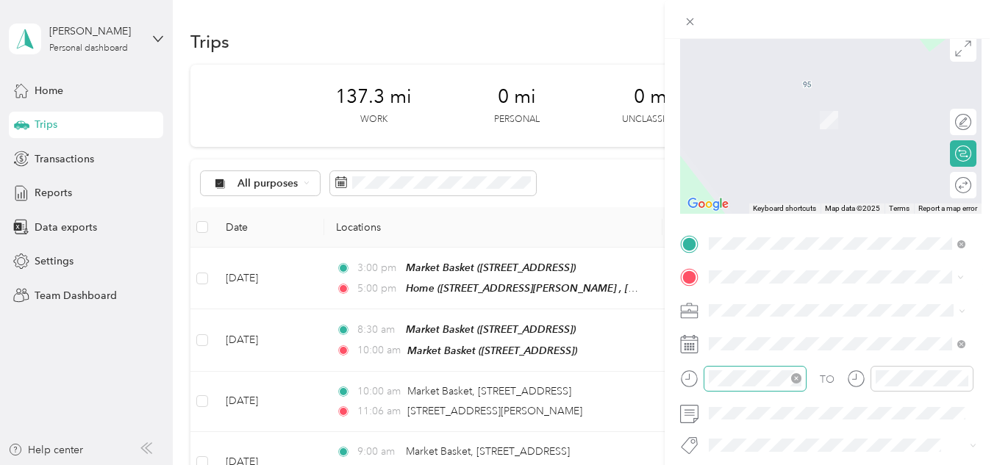
click at [857, 345] on div "TEAM Market Basket" at bounding box center [797, 338] width 121 height 18
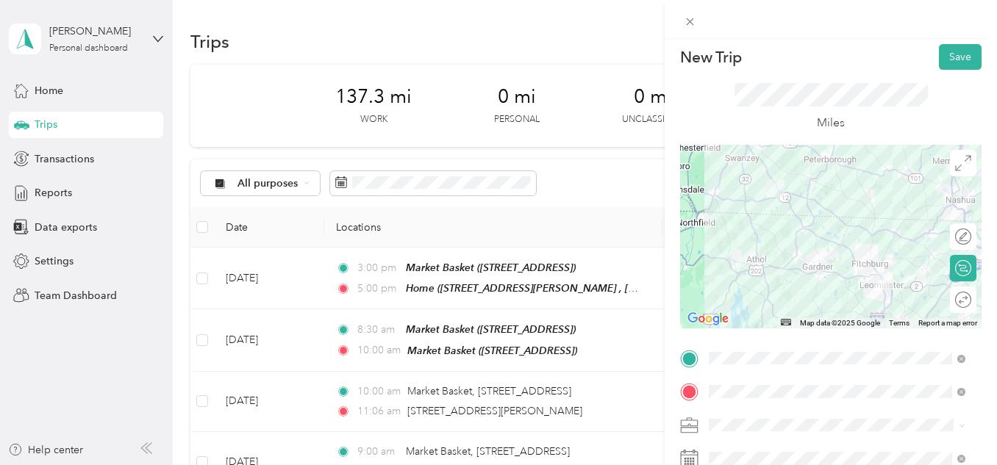
scroll to position [0, 0]
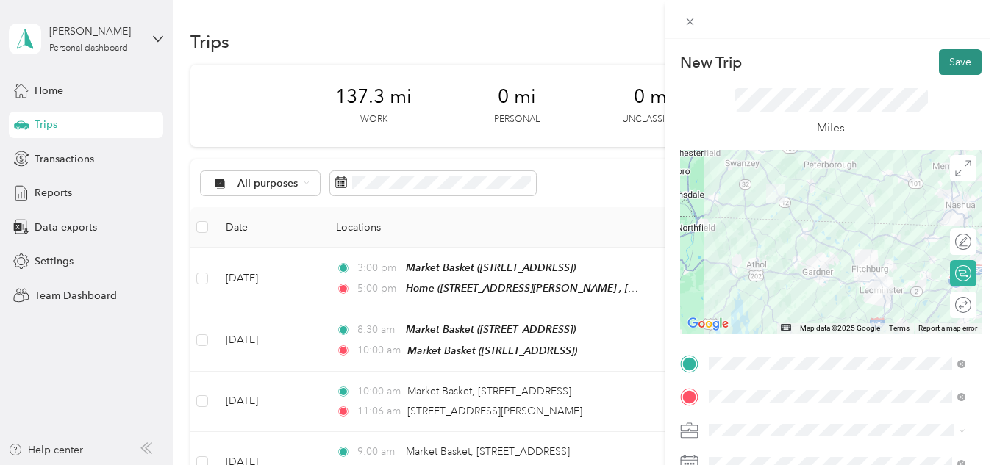
click at [951, 56] on button "Save" at bounding box center [960, 62] width 43 height 26
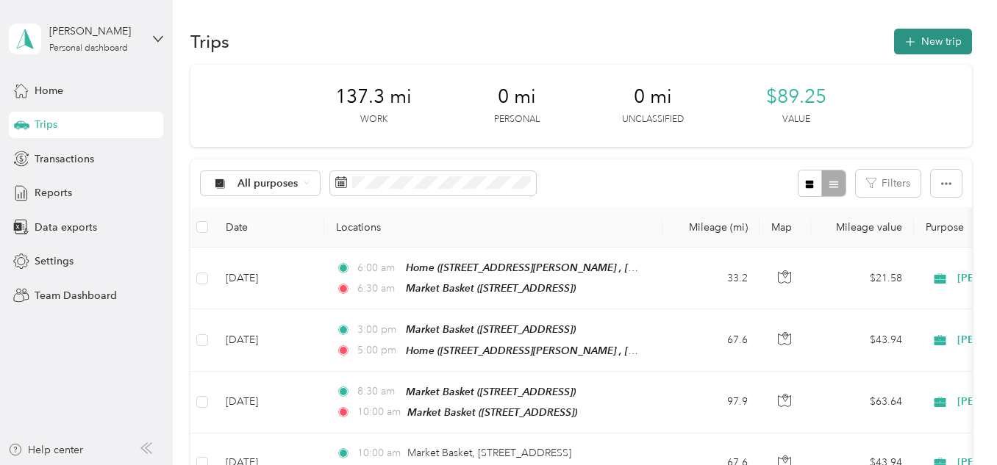
click at [923, 44] on button "New trip" at bounding box center [933, 42] width 78 height 26
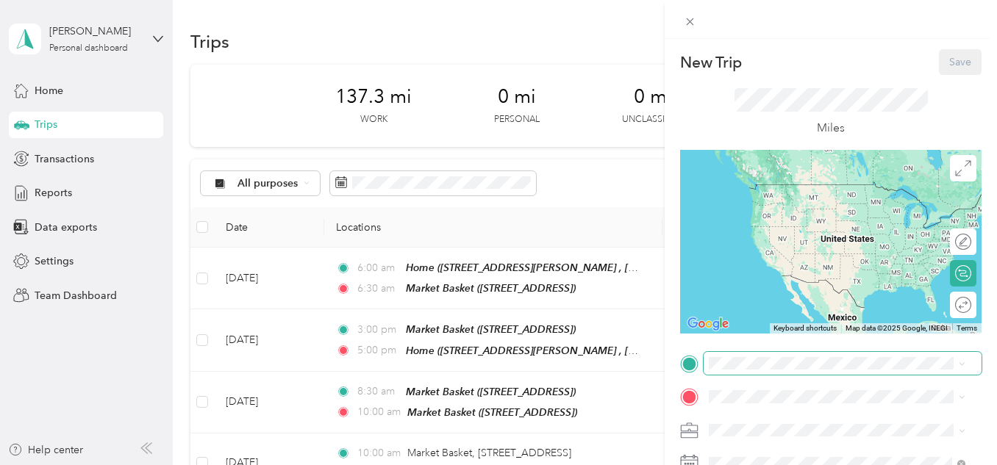
click at [742, 370] on span at bounding box center [843, 364] width 278 height 24
click at [826, 262] on span "71 Sack Blvd, 014533325, Leominster, MA, USA" at bounding box center [783, 268] width 93 height 12
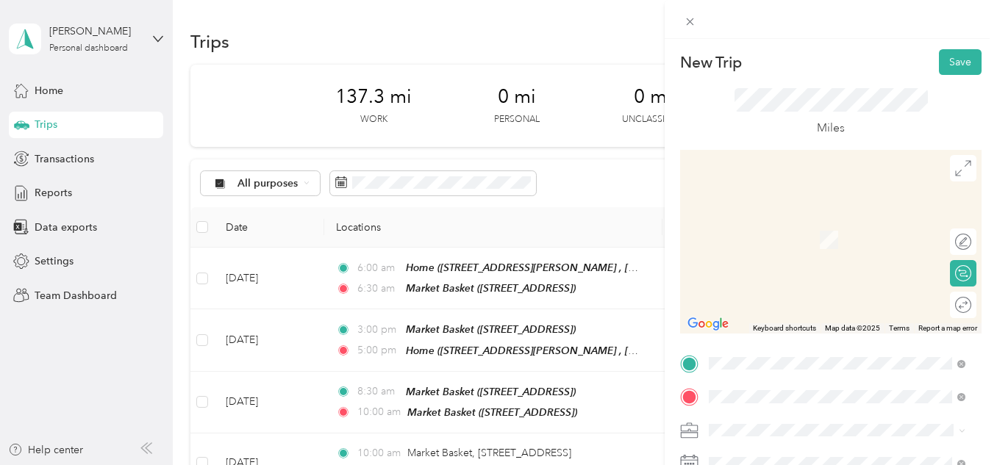
click at [817, 249] on span "350 Winthrop Ave, 018454289, North Andover, MA, USA" at bounding box center [783, 245] width 93 height 12
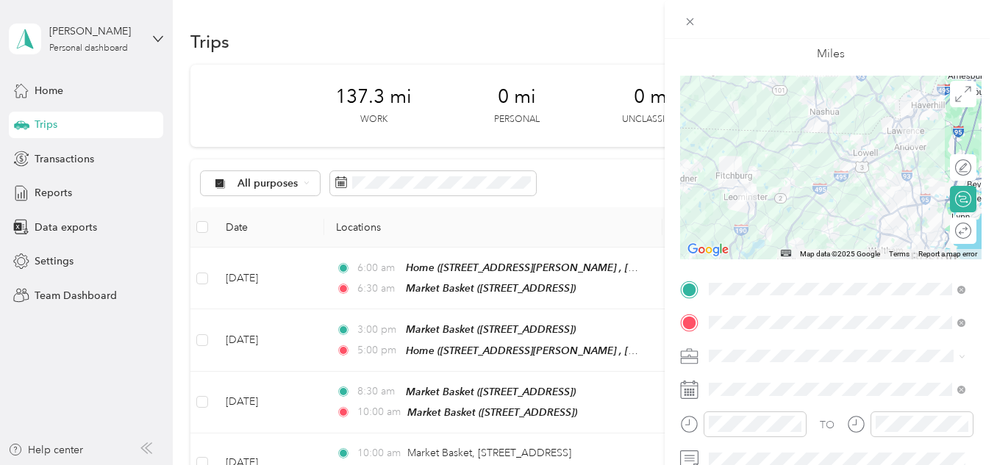
scroll to position [76, 0]
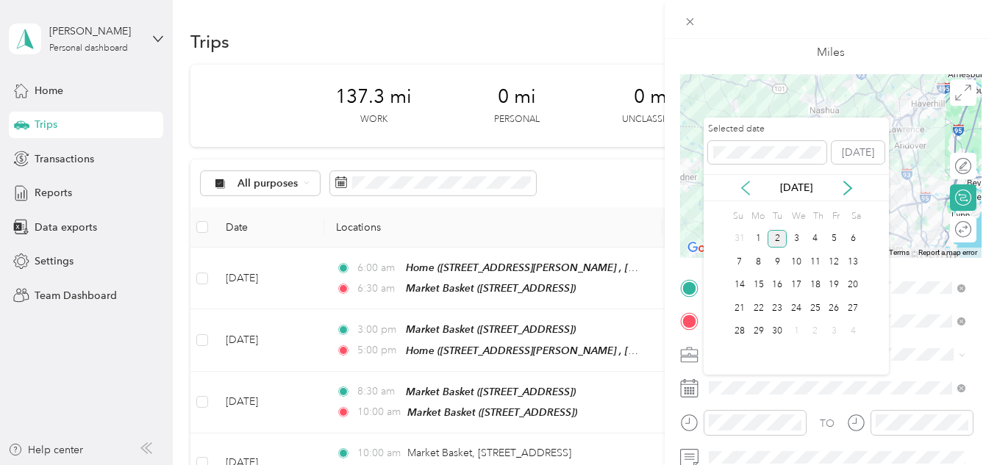
click at [741, 185] on icon at bounding box center [745, 188] width 15 height 15
click at [777, 328] on div "26" at bounding box center [777, 332] width 19 height 18
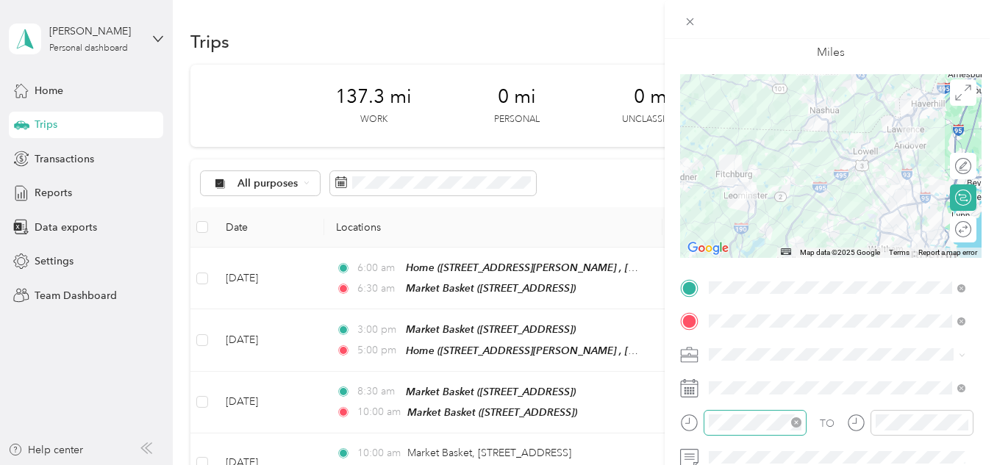
click at [798, 424] on icon "close-circle" at bounding box center [796, 423] width 10 height 10
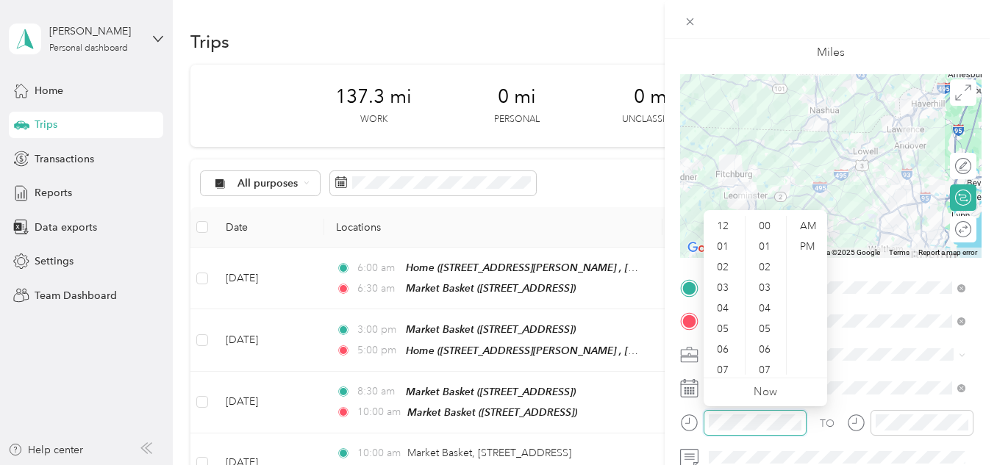
scroll to position [88, 0]
click at [726, 283] on div "07" at bounding box center [724, 282] width 35 height 21
click at [766, 229] on div "00" at bounding box center [766, 226] width 35 height 21
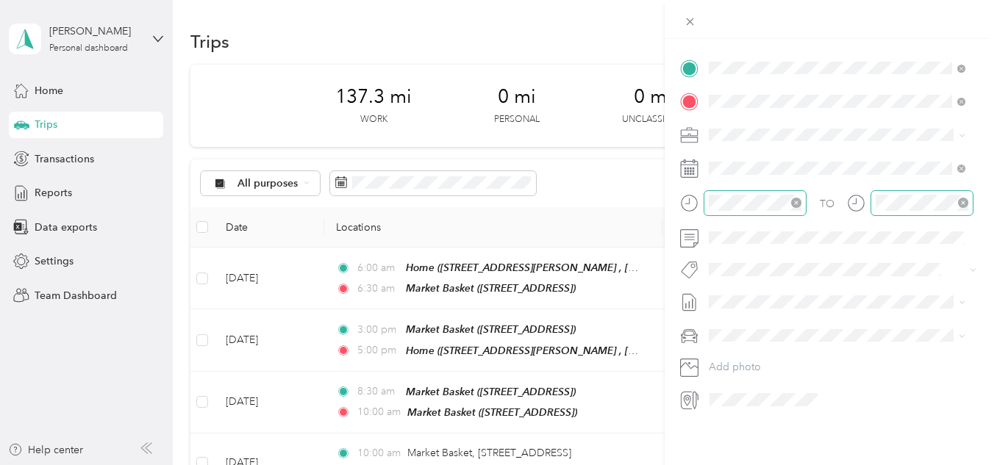
click at [963, 198] on icon "close-circle" at bounding box center [963, 203] width 10 height 10
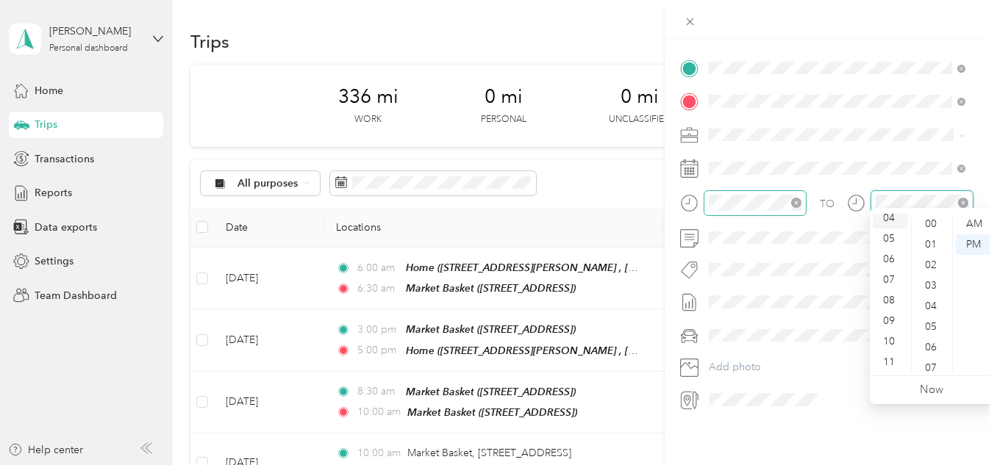
scroll to position [88, 0]
click at [887, 297] on div "08" at bounding box center [890, 300] width 35 height 21
click at [933, 225] on div "00" at bounding box center [932, 224] width 35 height 21
click at [973, 220] on div "AM" at bounding box center [973, 224] width 35 height 21
click at [894, 298] on div "08" at bounding box center [890, 300] width 35 height 21
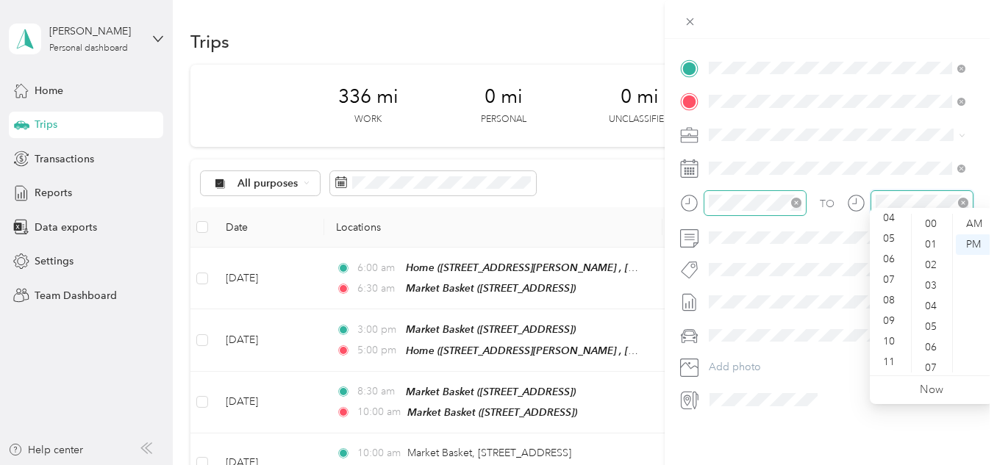
click at [964, 198] on icon "close-circle" at bounding box center [963, 203] width 10 height 10
click at [892, 300] on div "08" at bounding box center [890, 300] width 35 height 21
click at [929, 265] on div "06" at bounding box center [932, 269] width 35 height 21
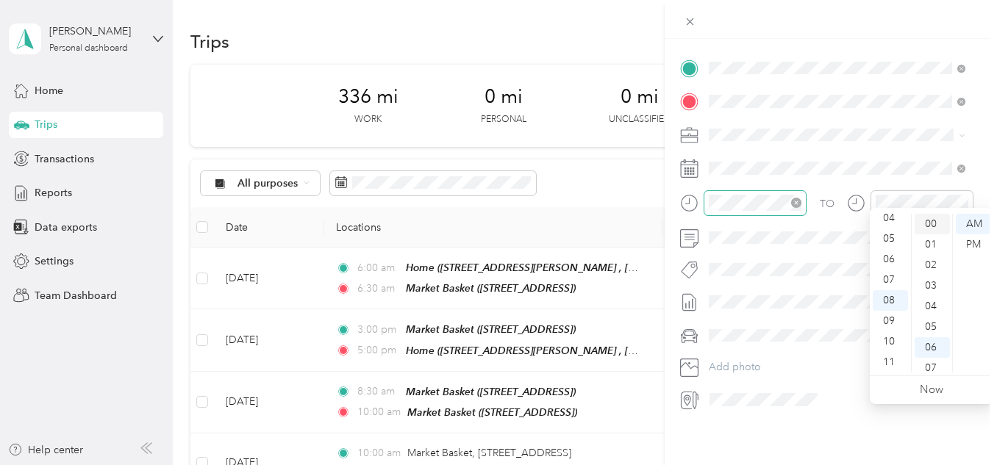
click at [929, 218] on div "00" at bounding box center [932, 224] width 35 height 21
click at [971, 224] on div "AM" at bounding box center [973, 224] width 35 height 21
click at [985, 150] on form "New Trip Save This trip cannot be edited because it is either under review, app…" at bounding box center [831, 83] width 332 height 658
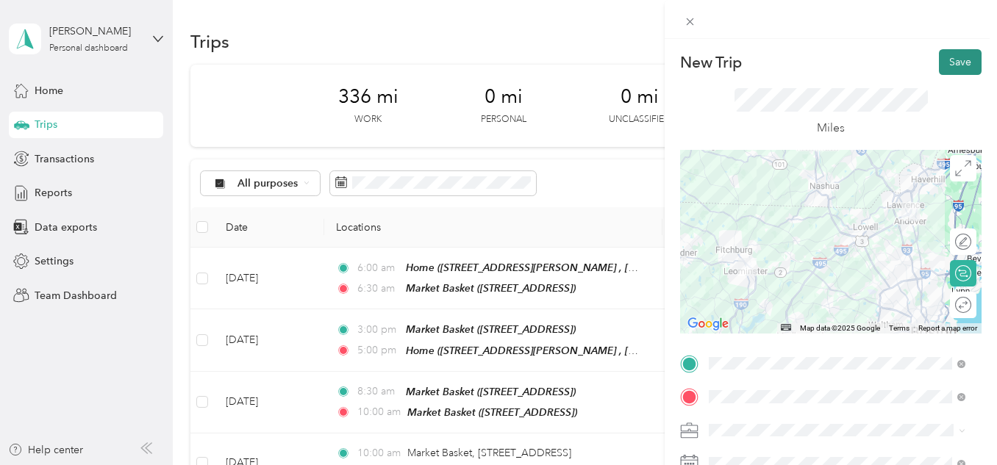
click at [940, 52] on button "Save" at bounding box center [960, 62] width 43 height 26
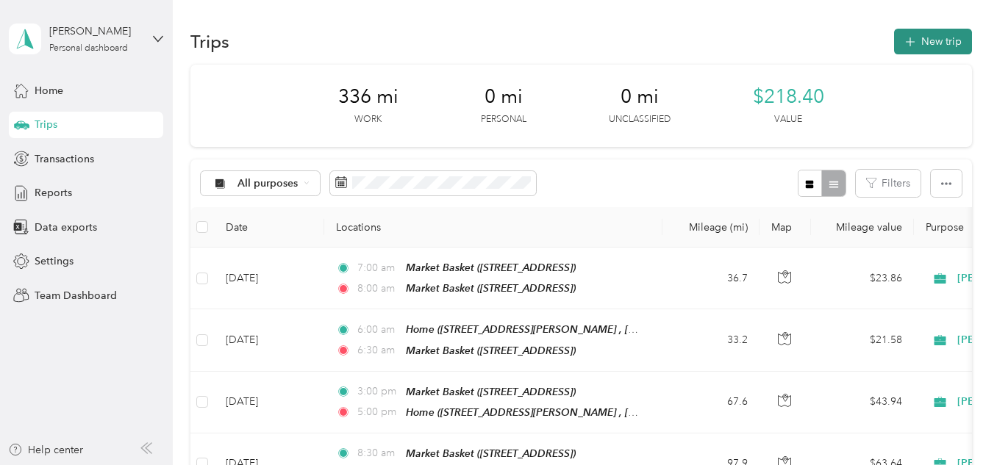
click at [928, 42] on button "New trip" at bounding box center [933, 42] width 78 height 26
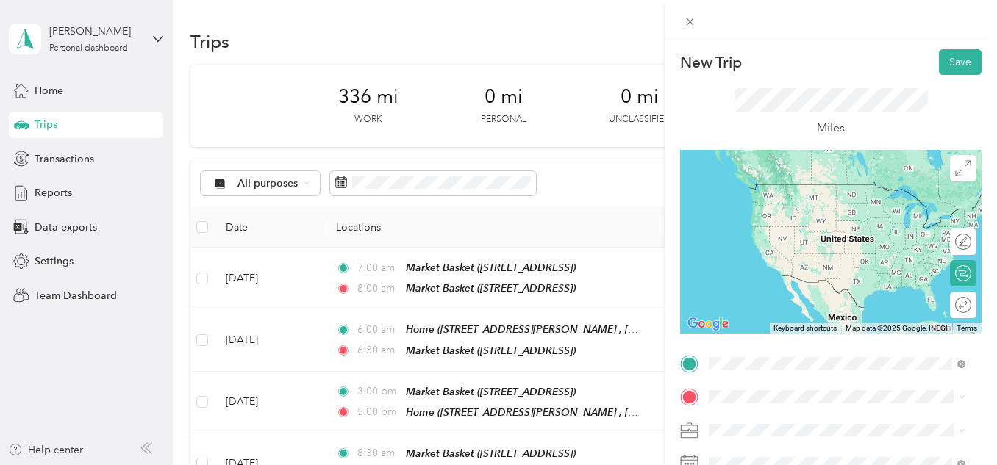
click at [826, 219] on div "TEAM Market Basket 350 Winthrop Ave, 018454289, North Andover, MA, USA" at bounding box center [797, 201] width 121 height 36
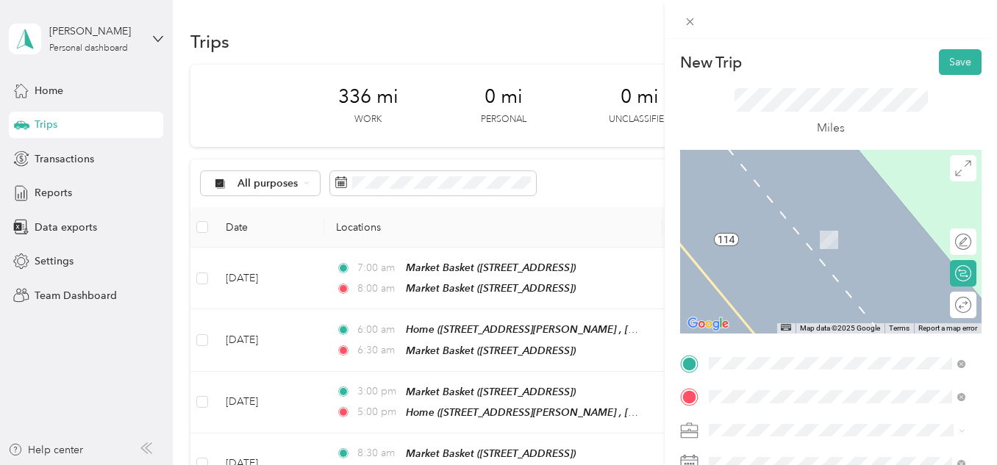
click at [796, 247] on div "Home 95 Upper Troy Rd, Fitzwilliam, NH, United States , 03447, Fitzwilliam, NH,…" at bounding box center [849, 248] width 224 height 62
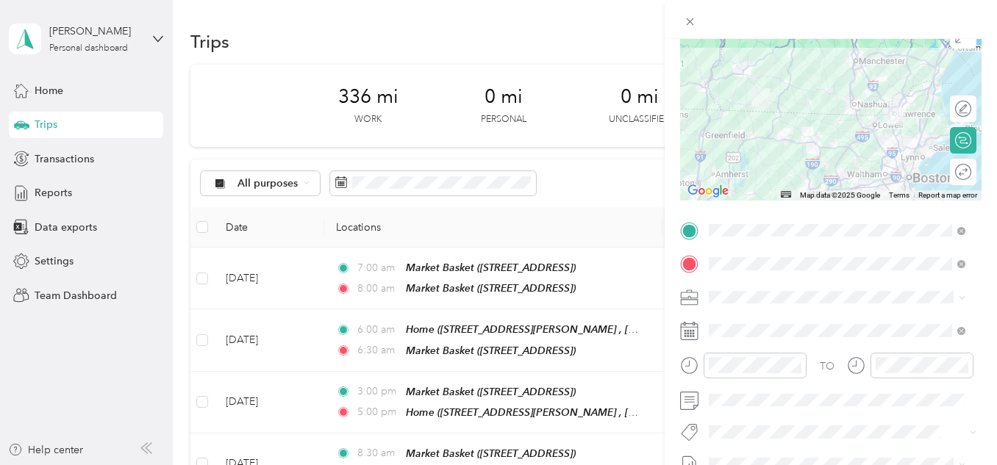
scroll to position [134, 0]
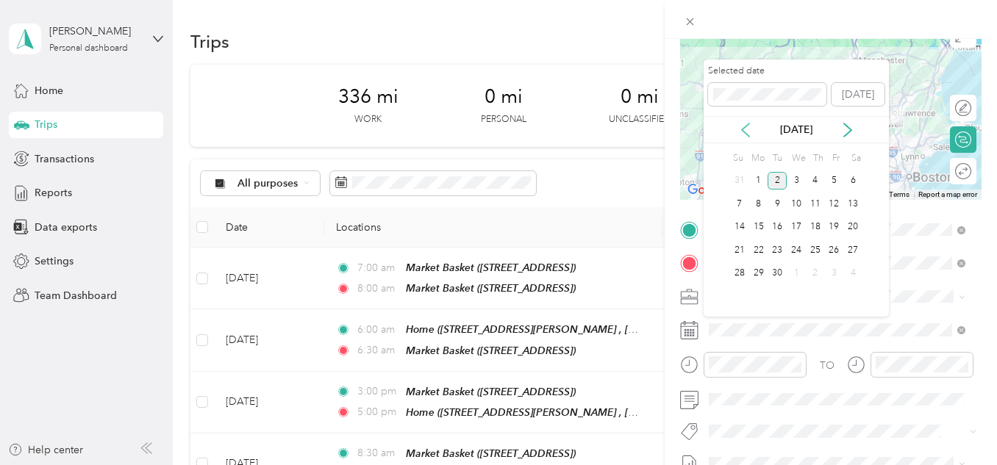
click at [749, 133] on icon at bounding box center [745, 130] width 15 height 15
click at [776, 273] on div "26" at bounding box center [777, 274] width 19 height 18
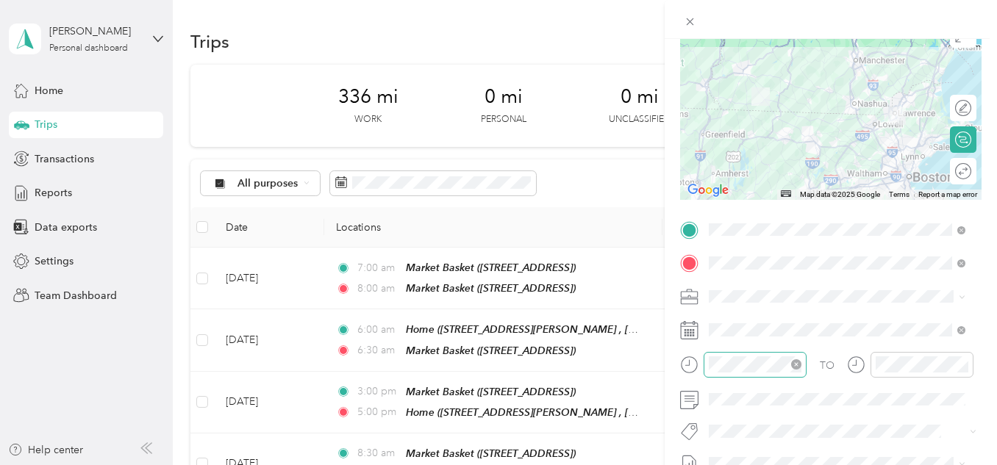
click at [796, 367] on icon "close-circle" at bounding box center [796, 365] width 10 height 10
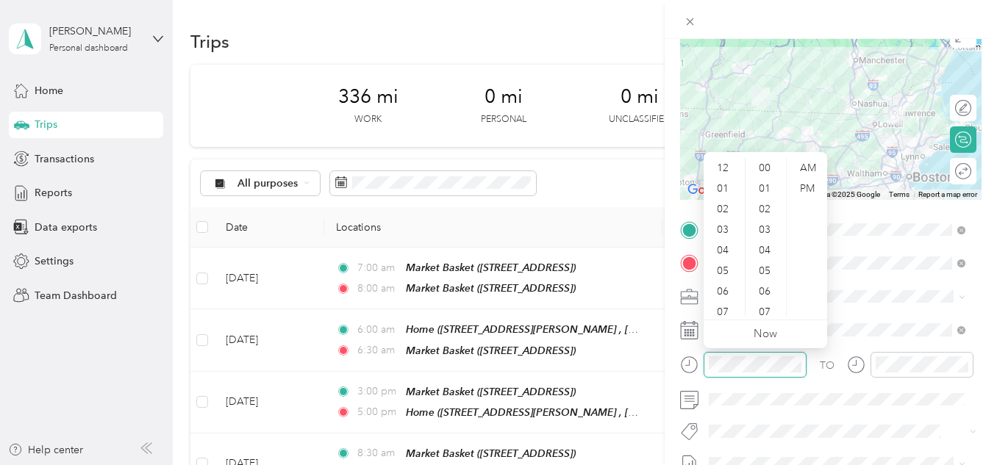
scroll to position [88, 0]
click at [724, 306] on div "11" at bounding box center [724, 306] width 35 height 21
click at [768, 168] on div "00" at bounding box center [766, 168] width 35 height 21
click at [725, 168] on div "12" at bounding box center [724, 168] width 35 height 21
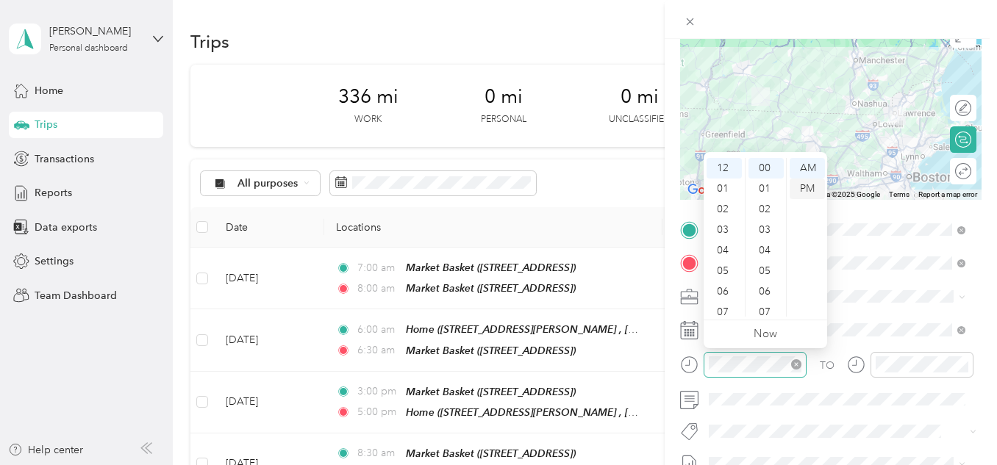
click at [807, 187] on div "PM" at bounding box center [807, 189] width 35 height 21
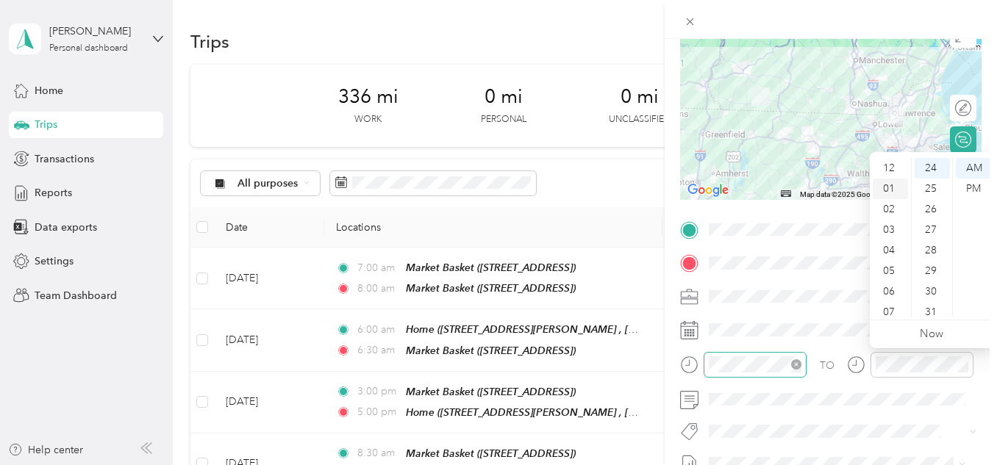
click at [888, 189] on div "01" at bounding box center [890, 189] width 35 height 21
click at [930, 302] on div "40" at bounding box center [932, 301] width 35 height 21
click at [970, 188] on div "PM" at bounding box center [973, 189] width 35 height 21
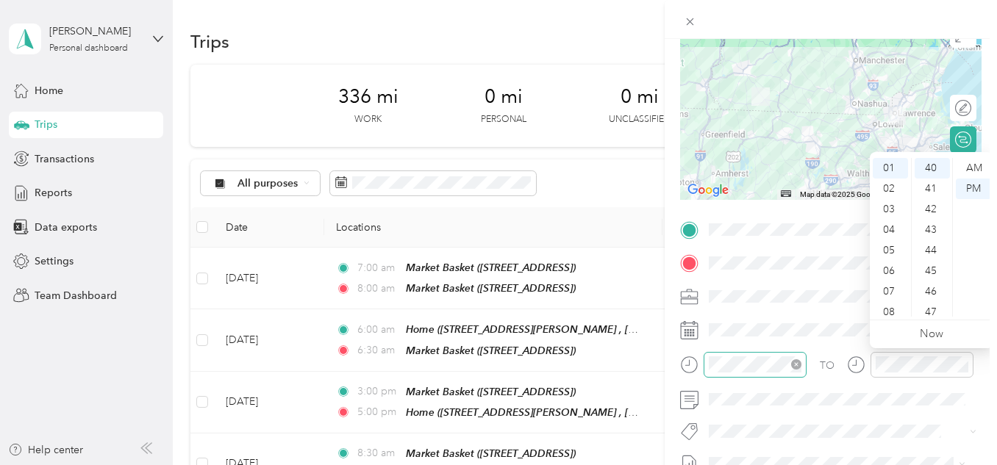
click at [669, 321] on form "New Trip Save This trip cannot be edited because it is either under review, app…" at bounding box center [831, 244] width 332 height 658
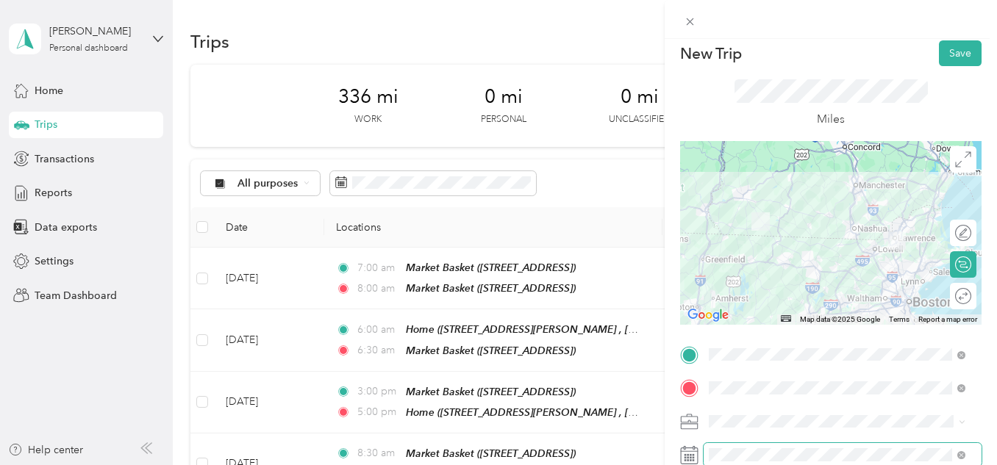
scroll to position [0, 0]
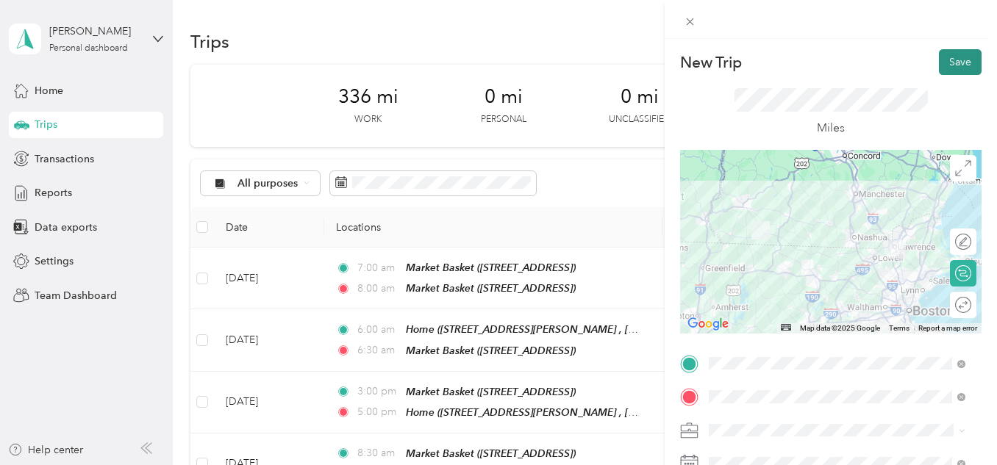
click at [957, 62] on button "Save" at bounding box center [960, 62] width 43 height 26
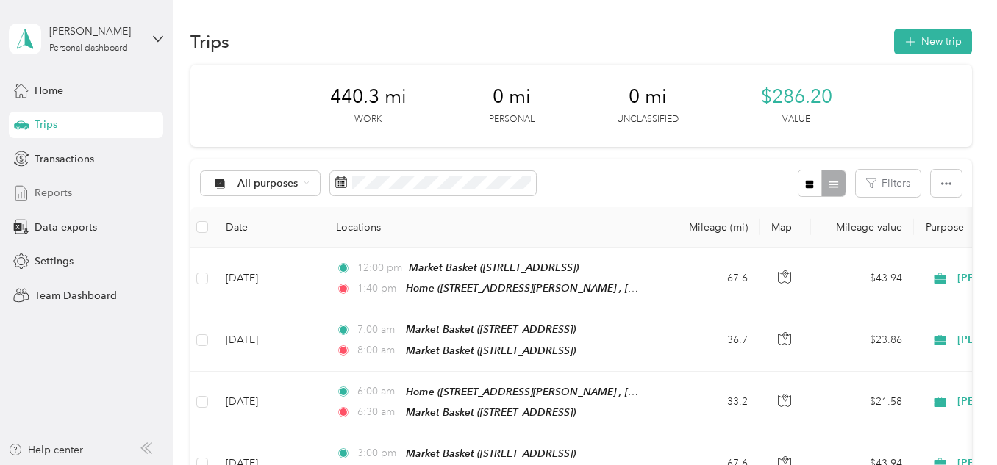
click at [54, 191] on span "Reports" at bounding box center [53, 192] width 37 height 15
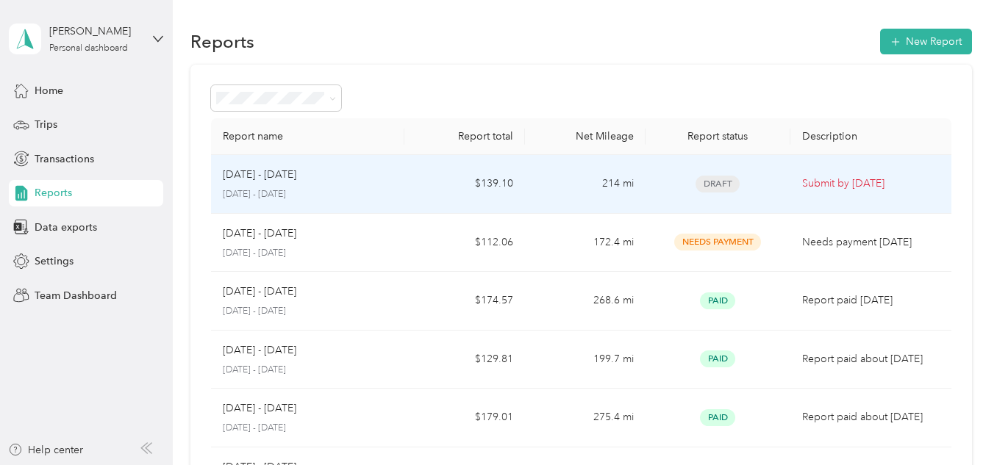
click at [554, 193] on td "214 mi" at bounding box center [585, 184] width 121 height 59
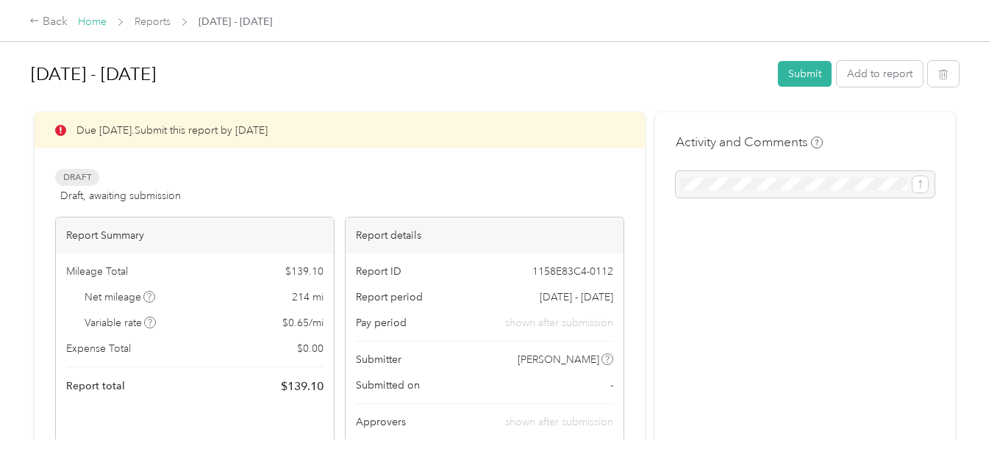
click at [92, 19] on link "Home" at bounding box center [92, 21] width 29 height 12
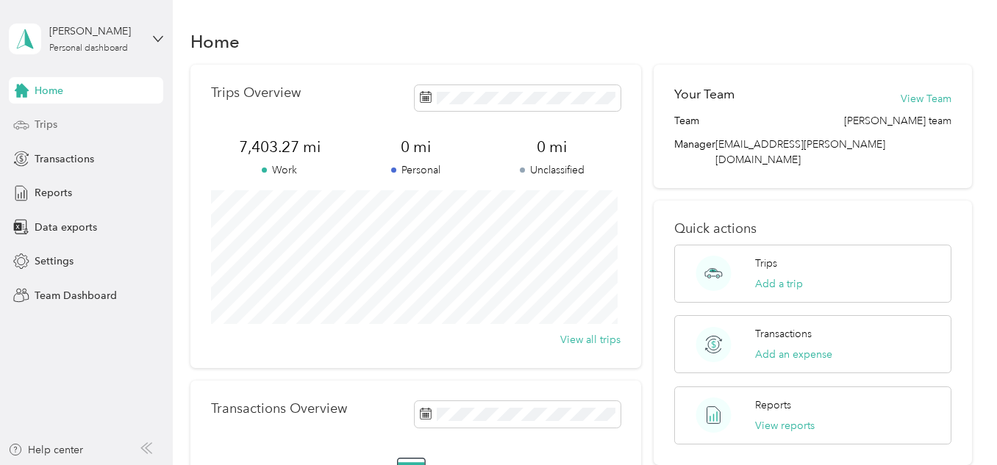
click at [49, 126] on span "Trips" at bounding box center [46, 124] width 23 height 15
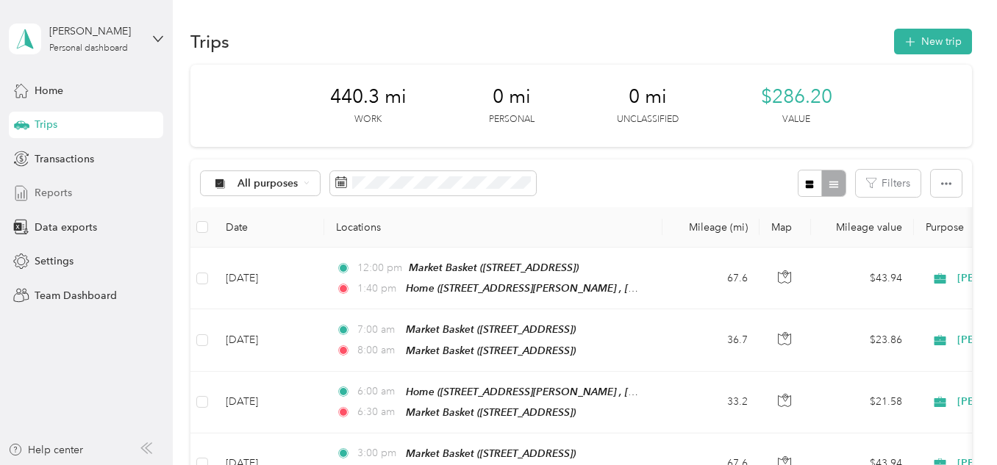
click at [56, 198] on span "Reports" at bounding box center [53, 192] width 37 height 15
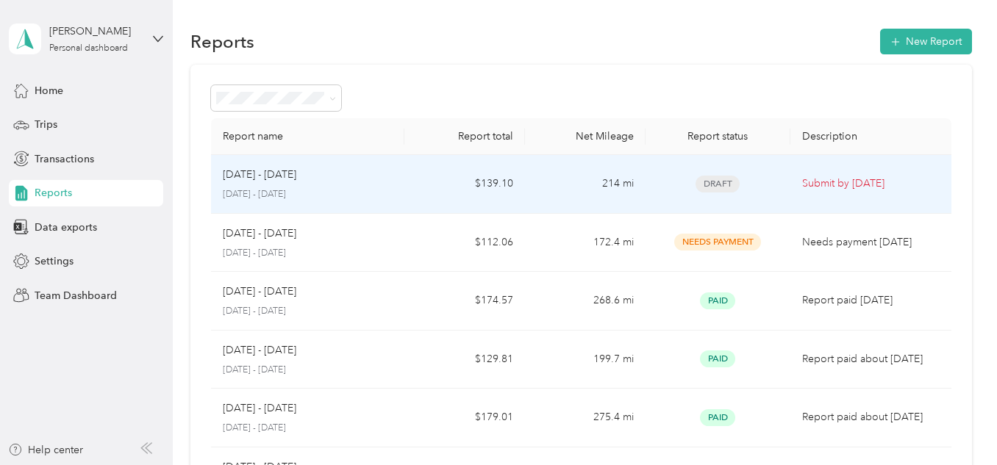
click at [362, 187] on div "[DATE] - [DATE] [DATE] - [DATE]" at bounding box center [307, 184] width 169 height 35
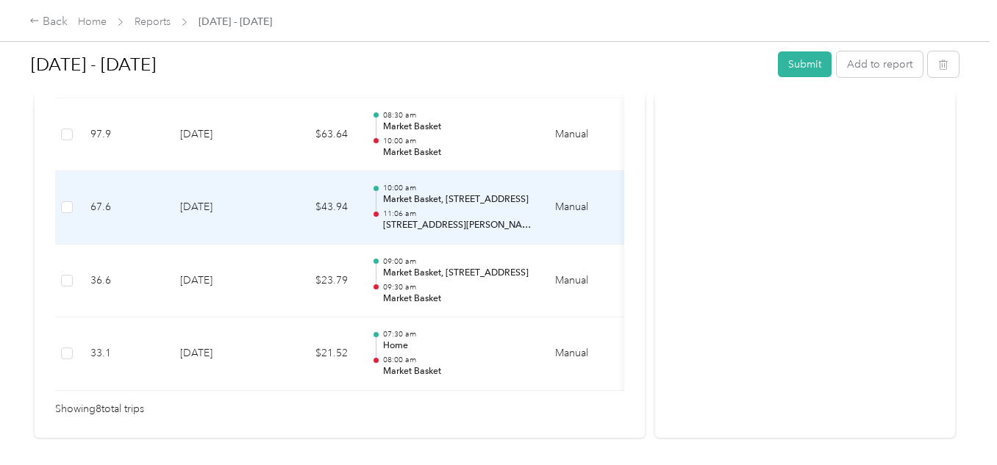
scroll to position [760, 0]
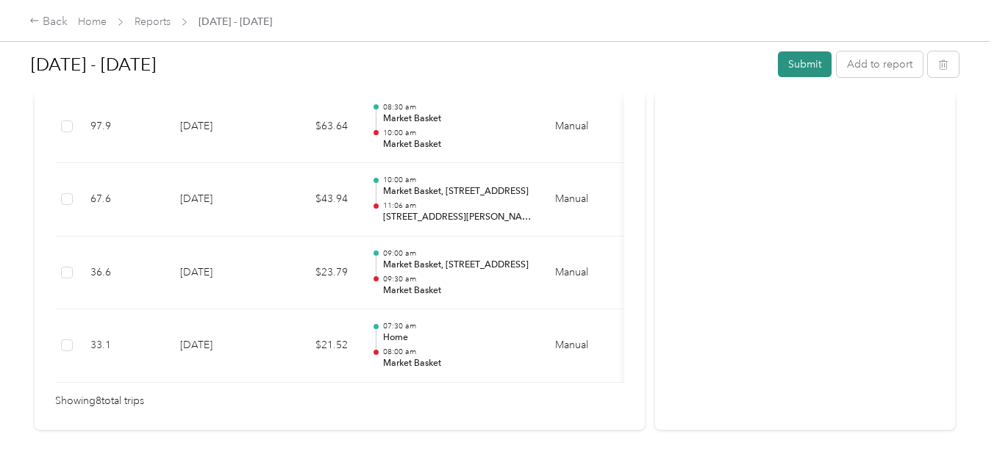
click at [799, 71] on button "Submit" at bounding box center [805, 64] width 54 height 26
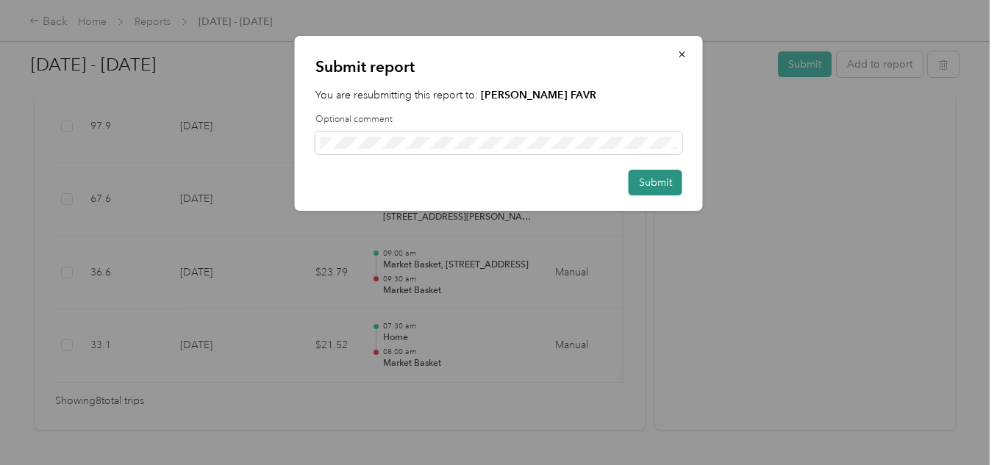
click at [666, 183] on button "Submit" at bounding box center [656, 183] width 54 height 26
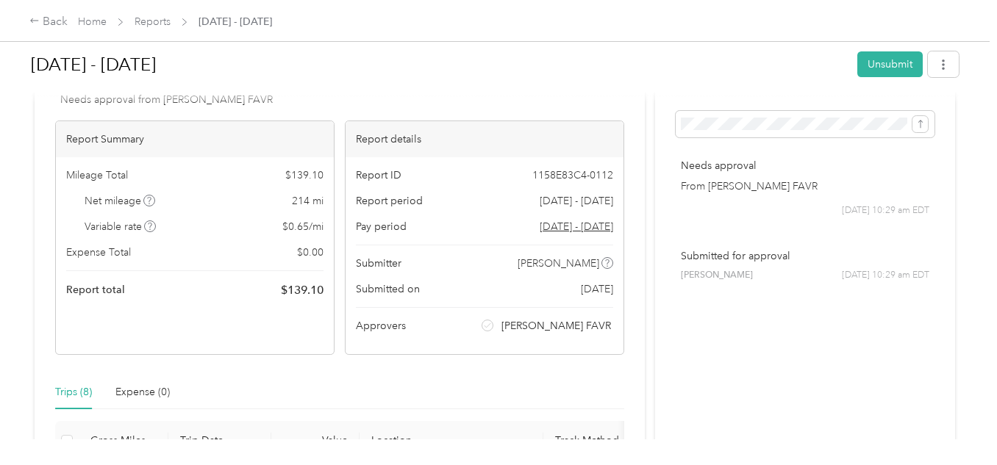
scroll to position [0, 0]
